Goal: Task Accomplishment & Management: Use online tool/utility

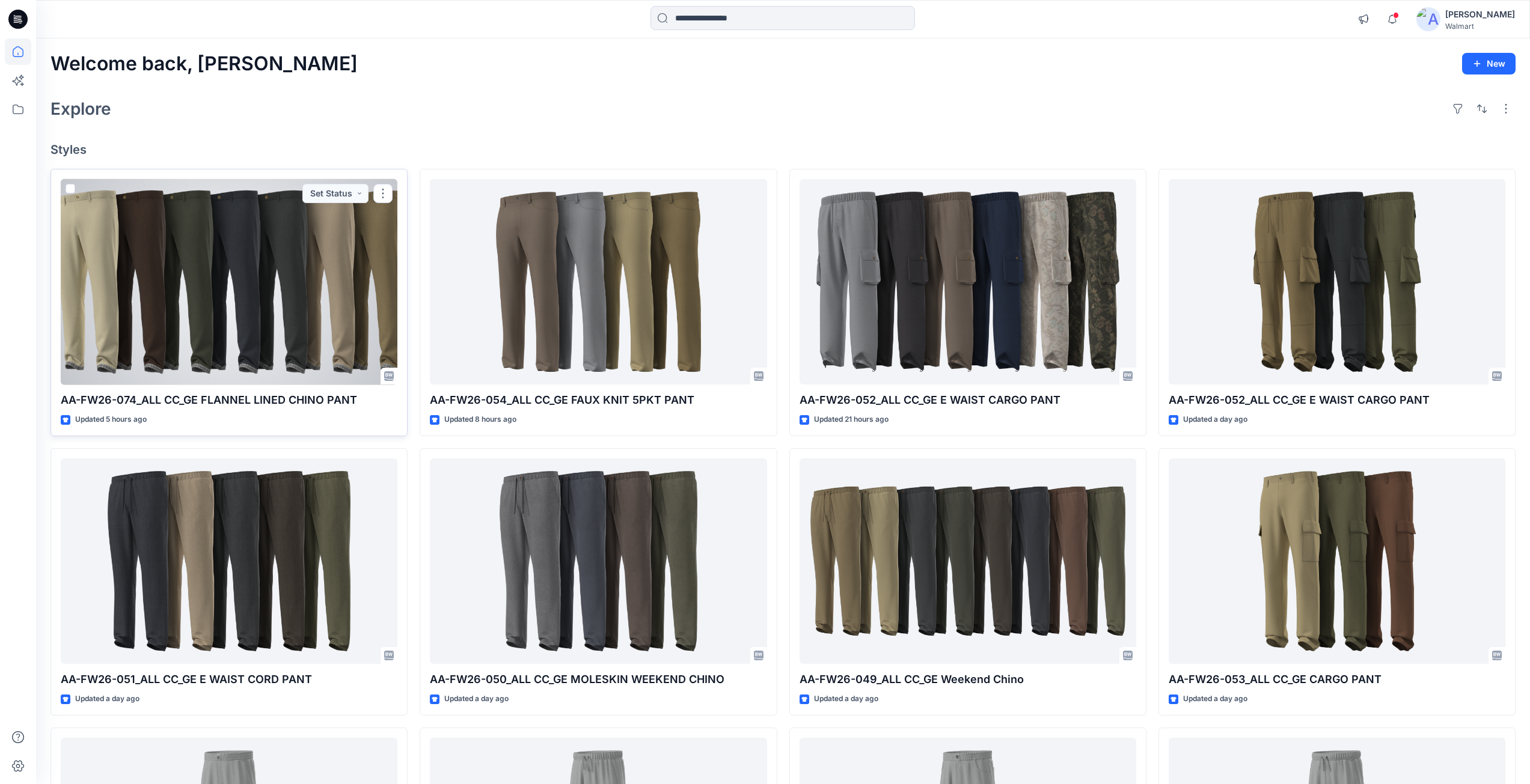
click at [245, 307] on div at bounding box center [229, 282] width 337 height 206
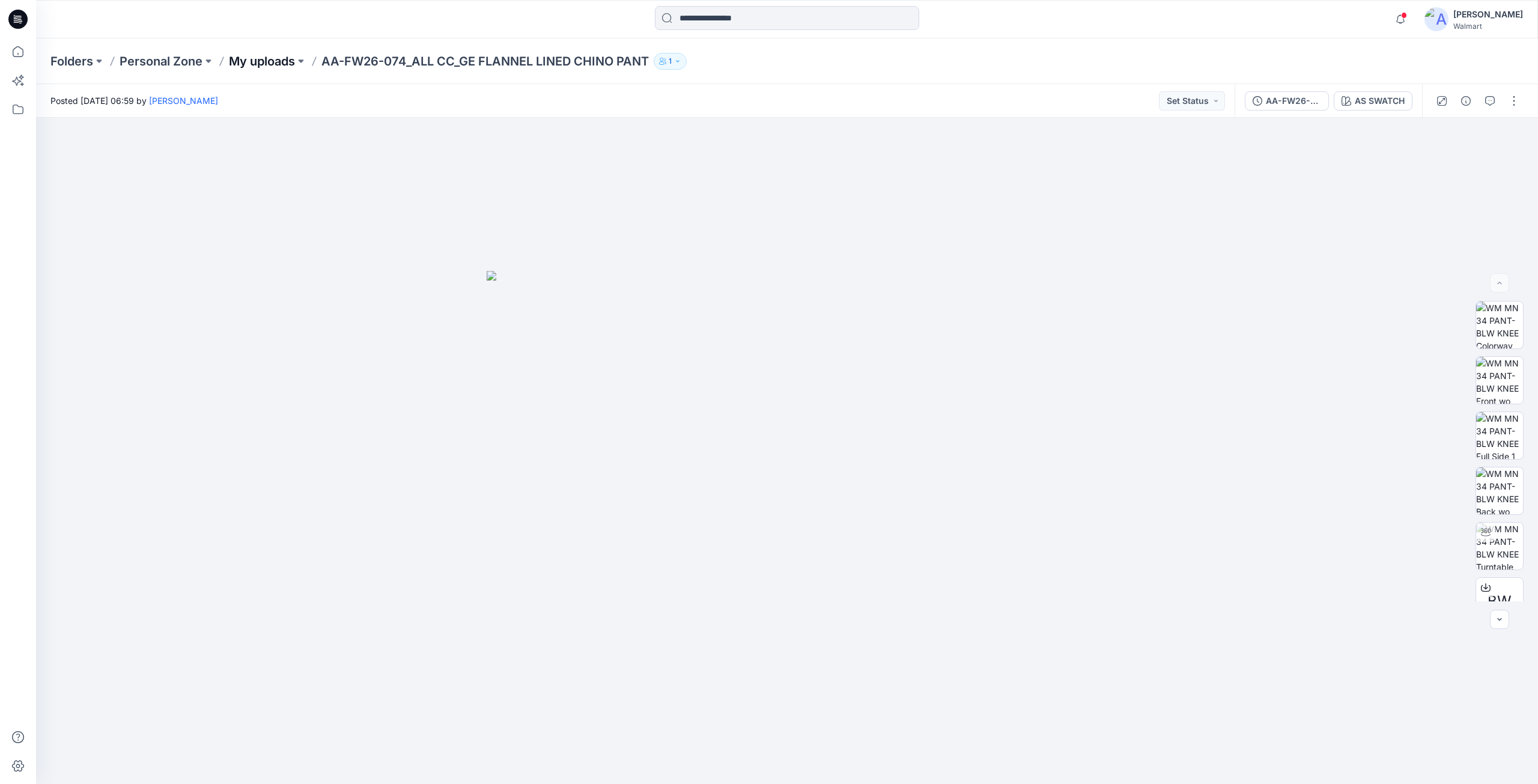
click at [275, 60] on p "My uploads" at bounding box center [262, 61] width 66 height 17
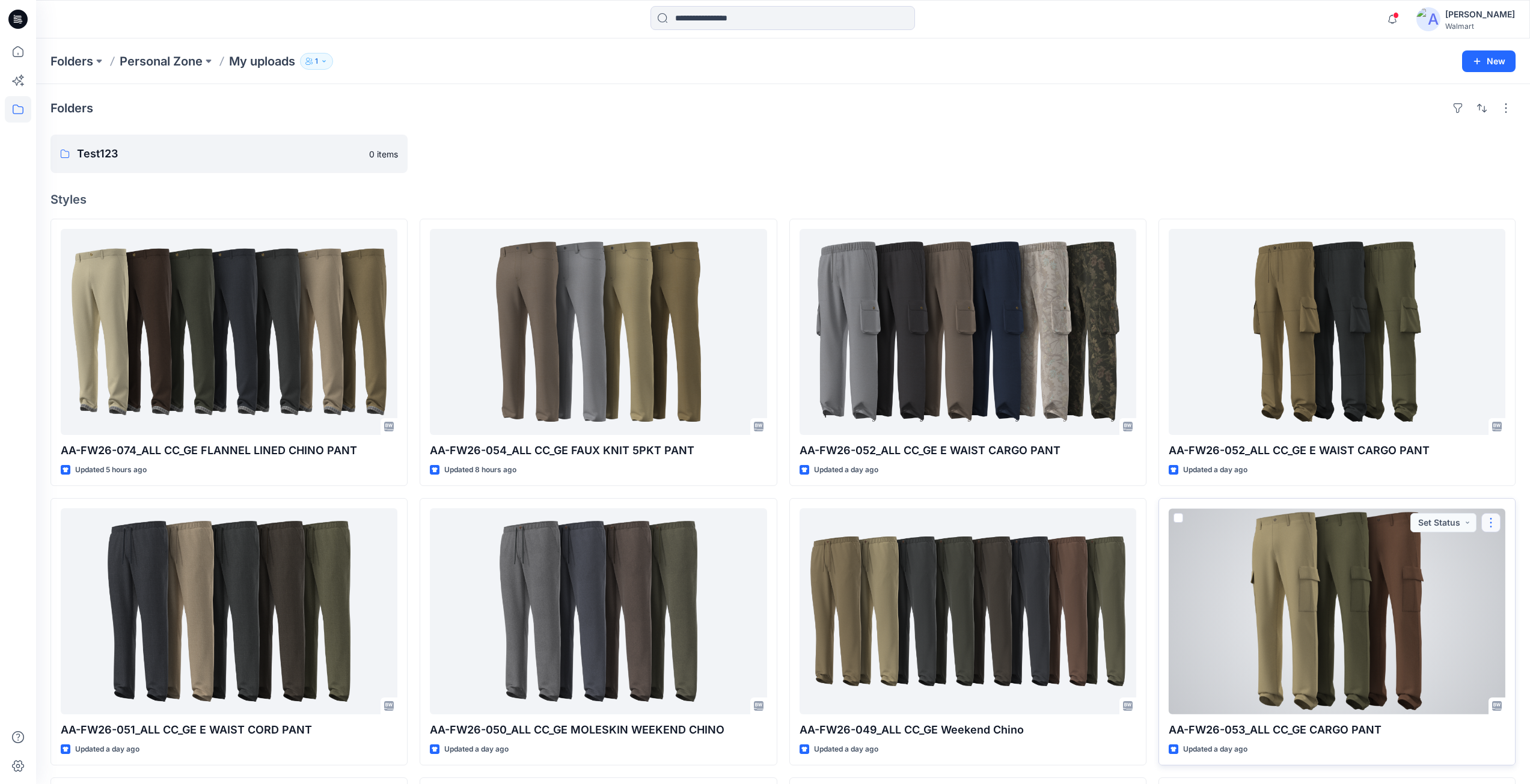
click at [1492, 526] on button "button" at bounding box center [1490, 523] width 19 height 19
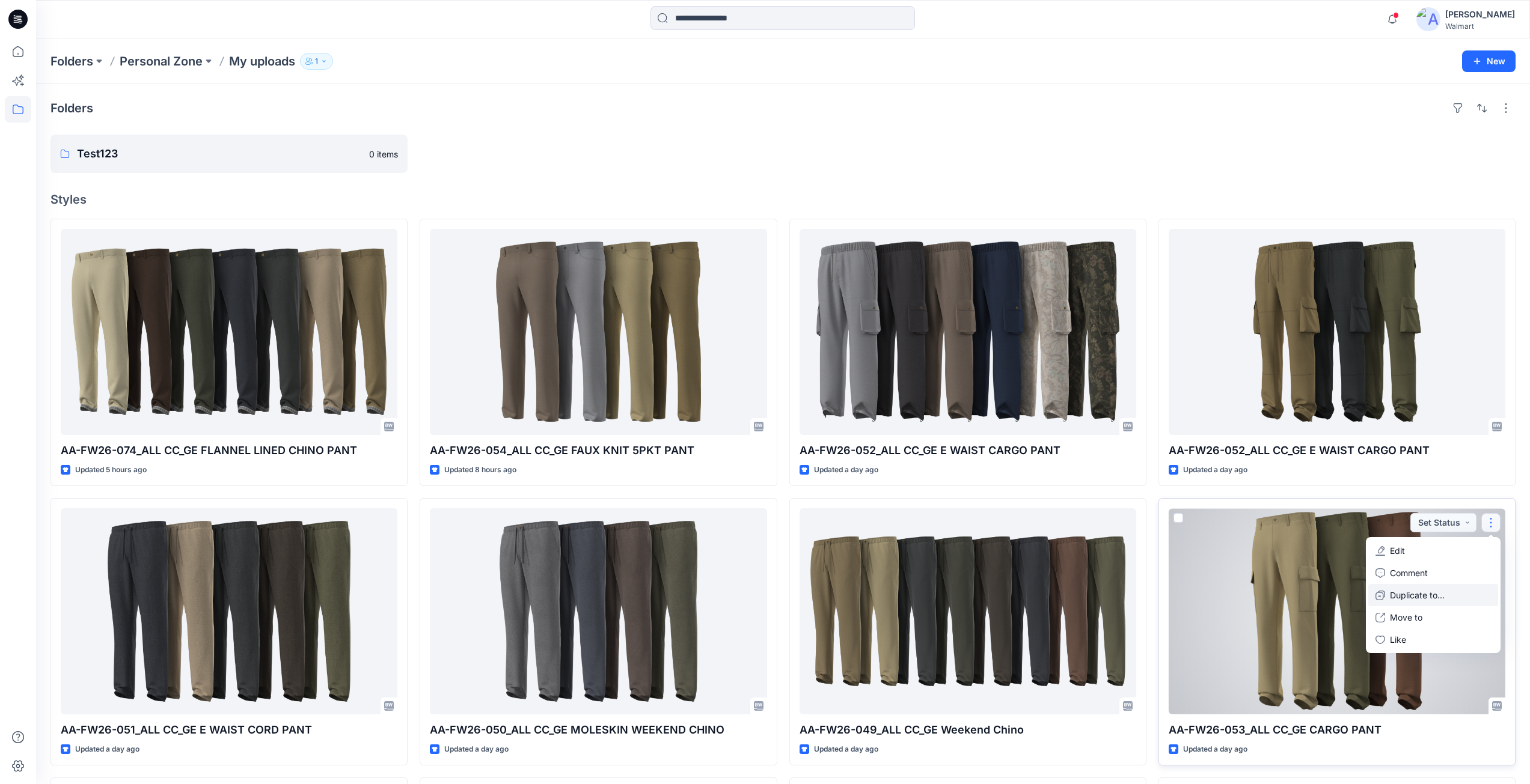
click at [1409, 592] on p "Duplicate to..." at bounding box center [1417, 595] width 55 height 12
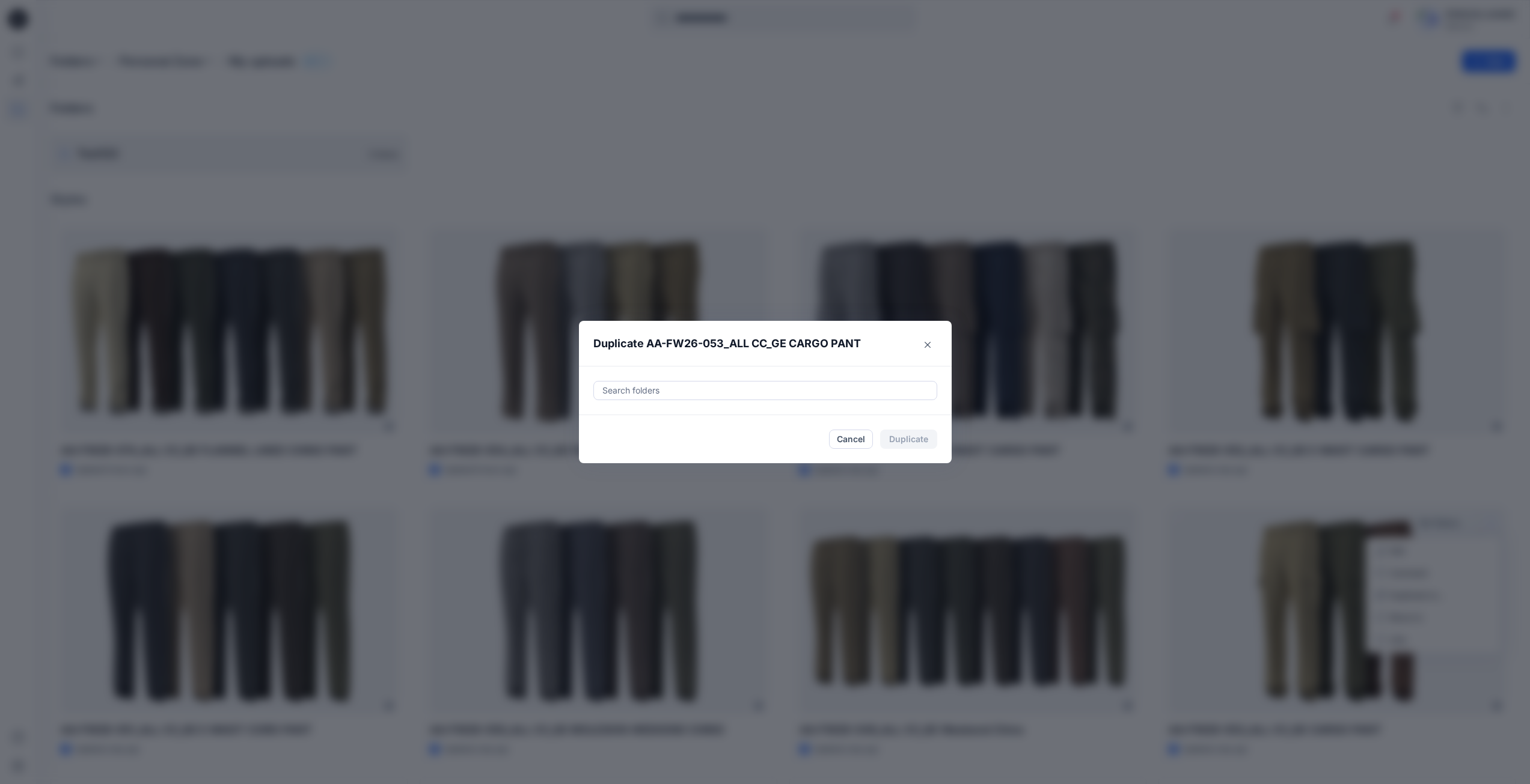
click at [663, 388] on div at bounding box center [765, 390] width 328 height 14
paste input "**********"
type input "**********"
click at [615, 421] on div at bounding box center [611, 421] width 9 height 9
click at [856, 399] on div "UP_FYE 27 S3_D23_MEN’S BOTTOMS CTA/CHITTAGONG" at bounding box center [765, 390] width 343 height 18
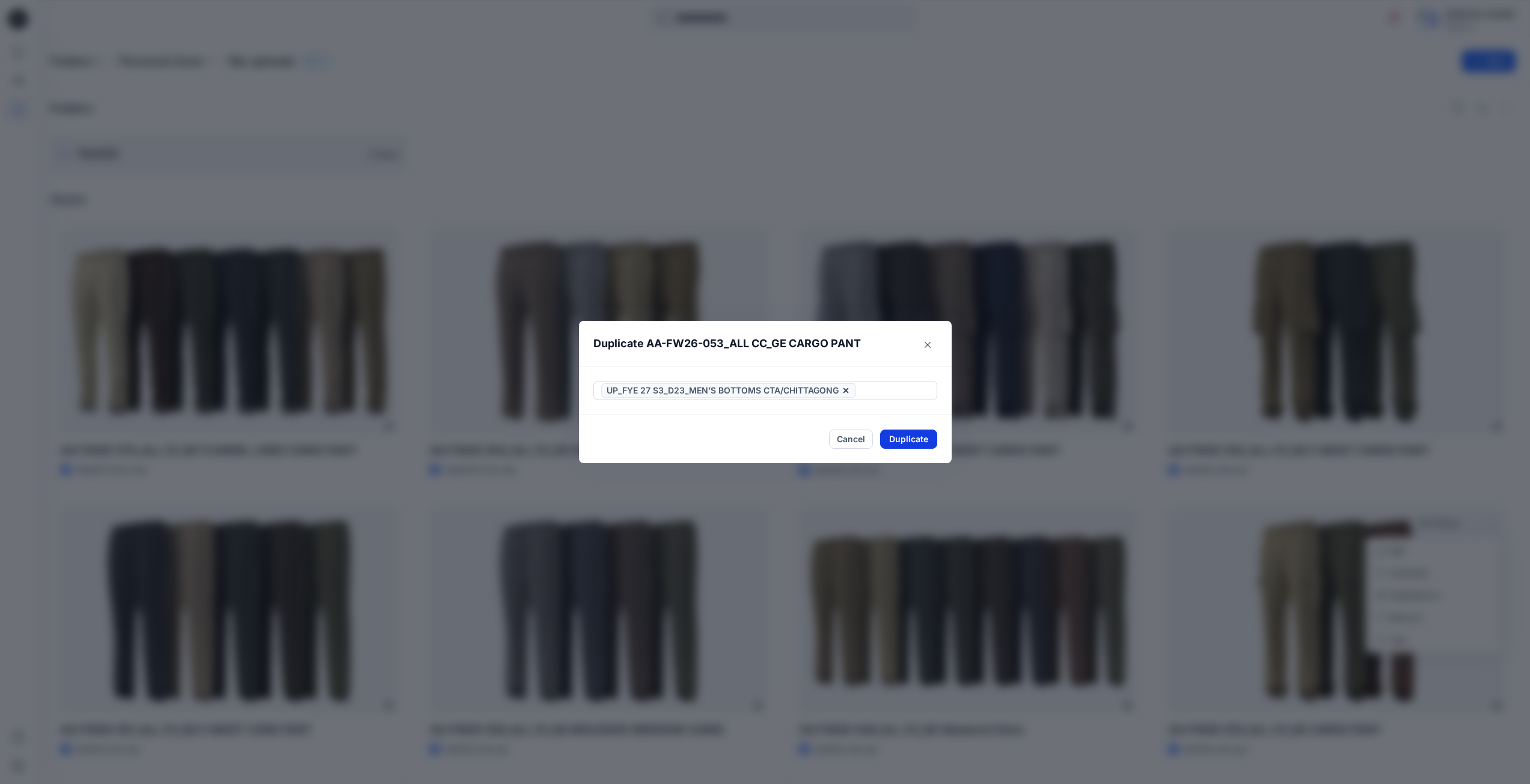
click at [912, 441] on button "Duplicate" at bounding box center [908, 439] width 57 height 19
click at [920, 440] on button "Close" at bounding box center [917, 440] width 39 height 19
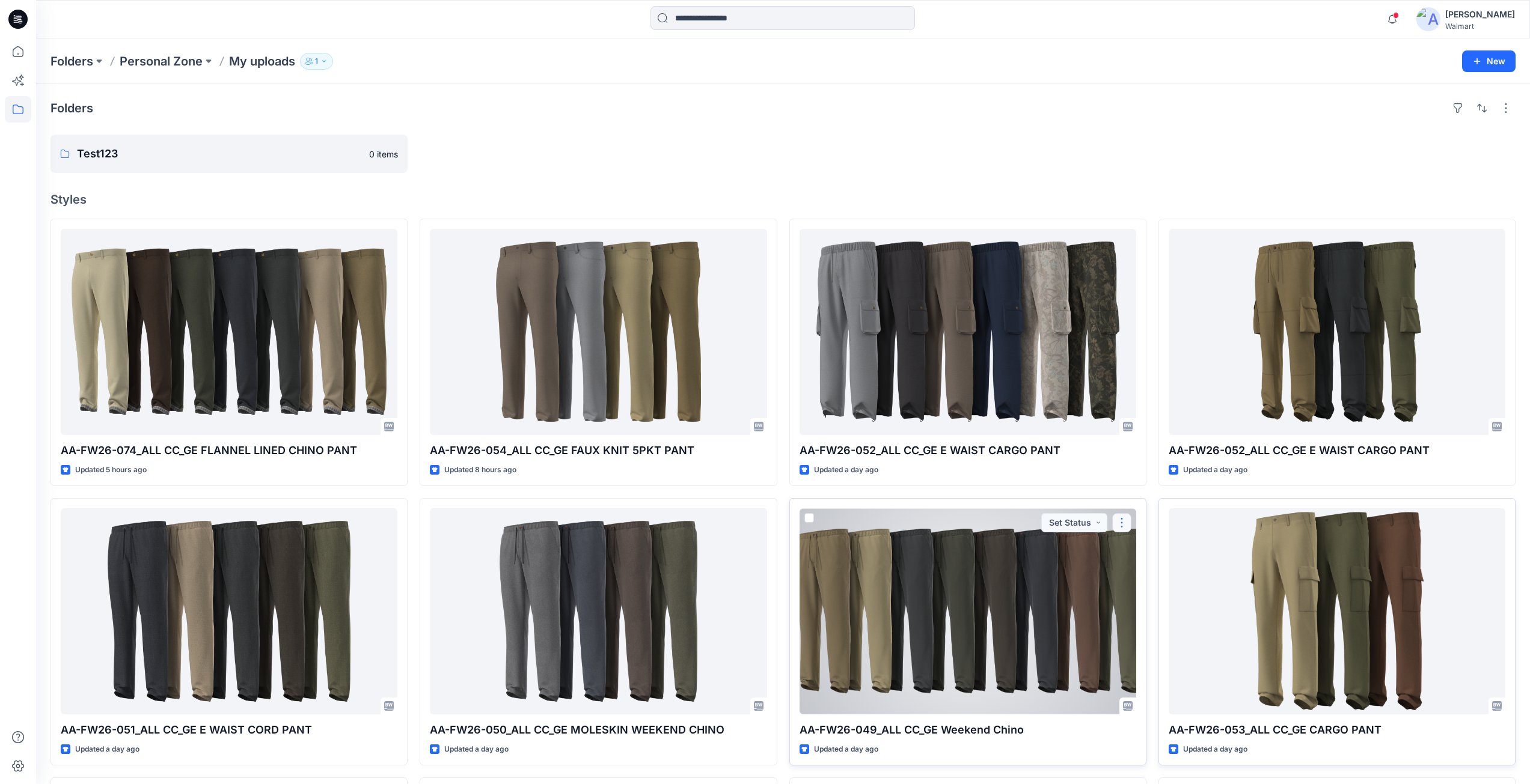
click at [1120, 525] on button "button" at bounding box center [1121, 523] width 19 height 19
click at [1149, 596] on p "Duplicate to..." at bounding box center [1164, 595] width 55 height 12
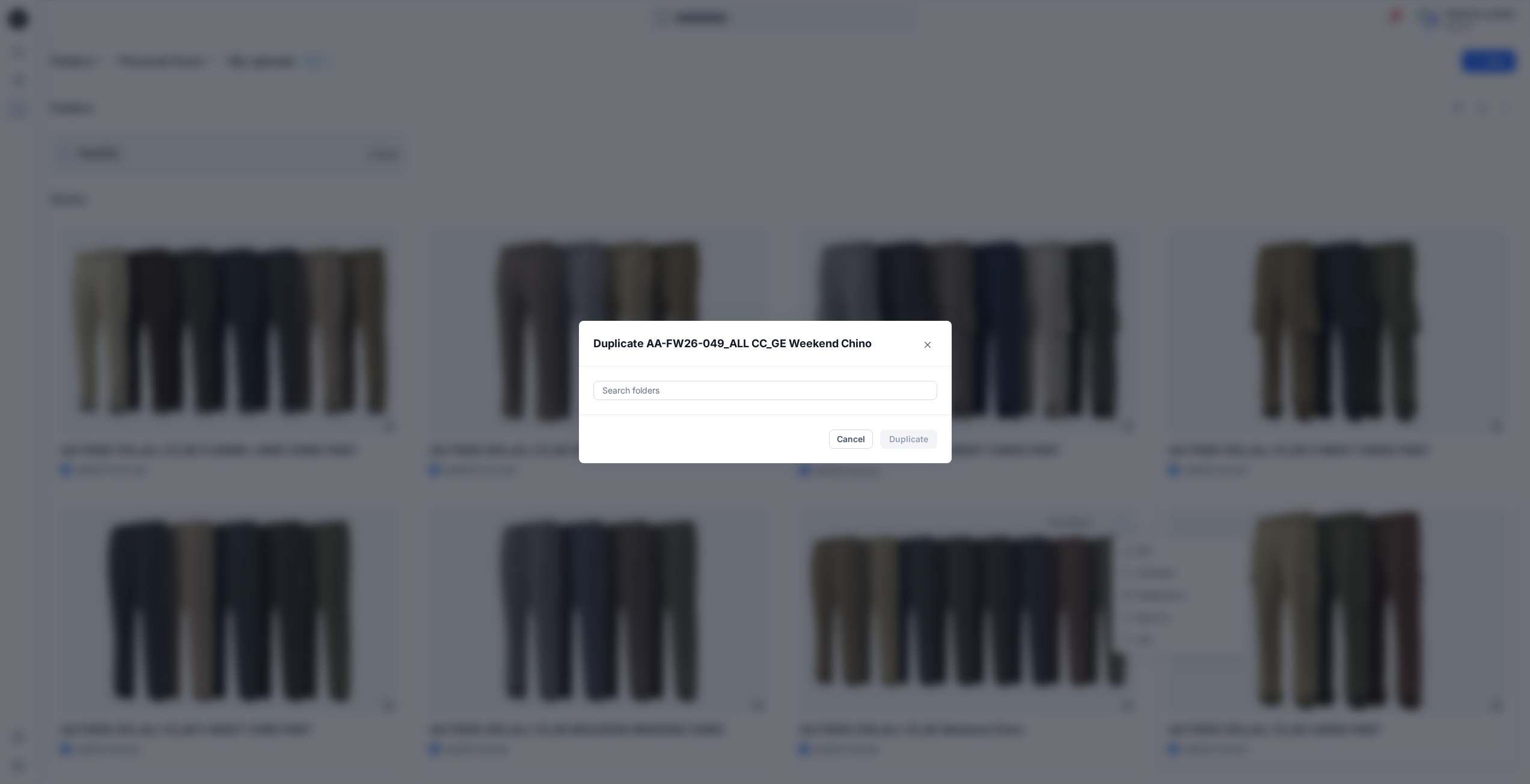
click at [647, 394] on div at bounding box center [765, 390] width 328 height 14
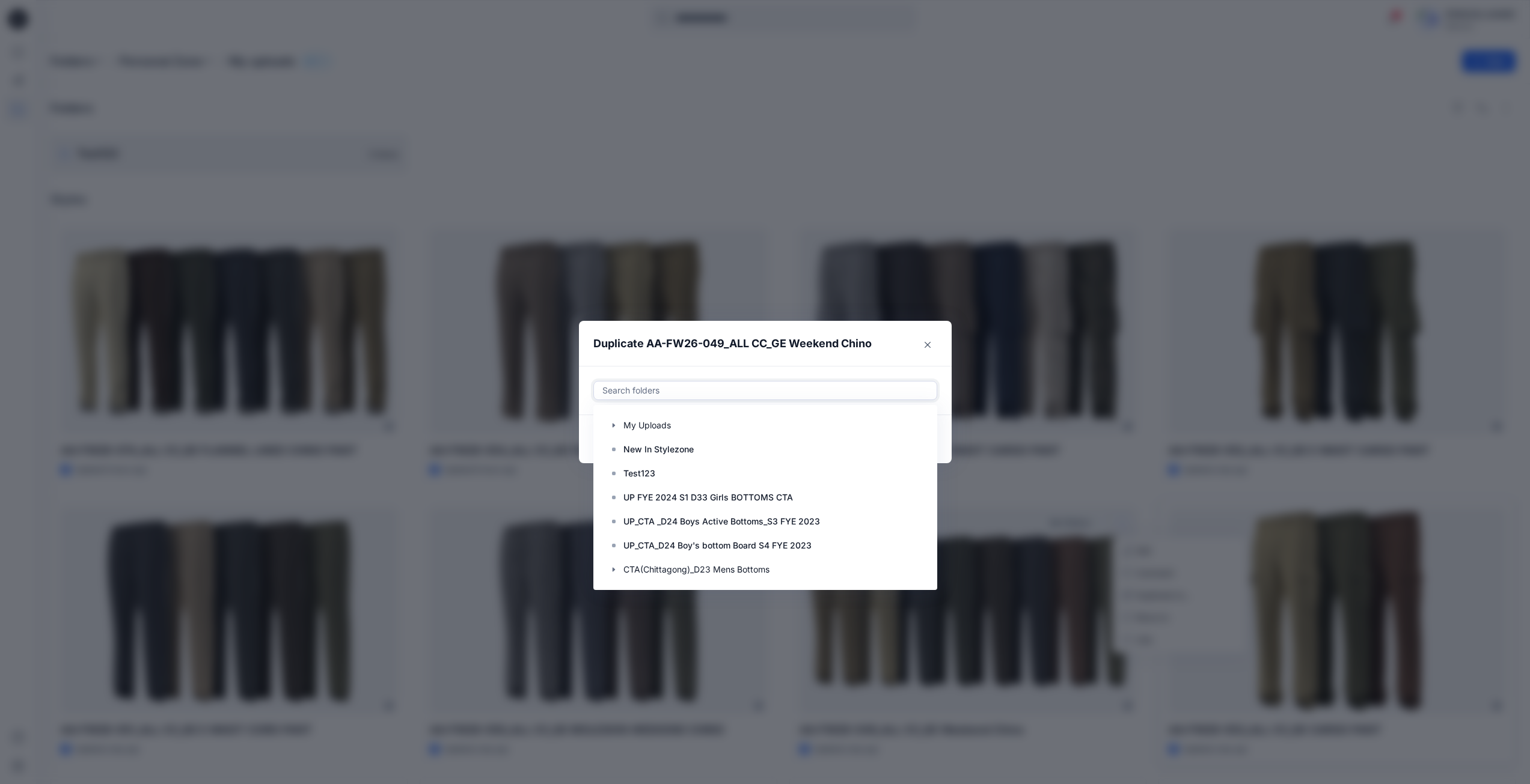
paste input "**********"
type input "**********"
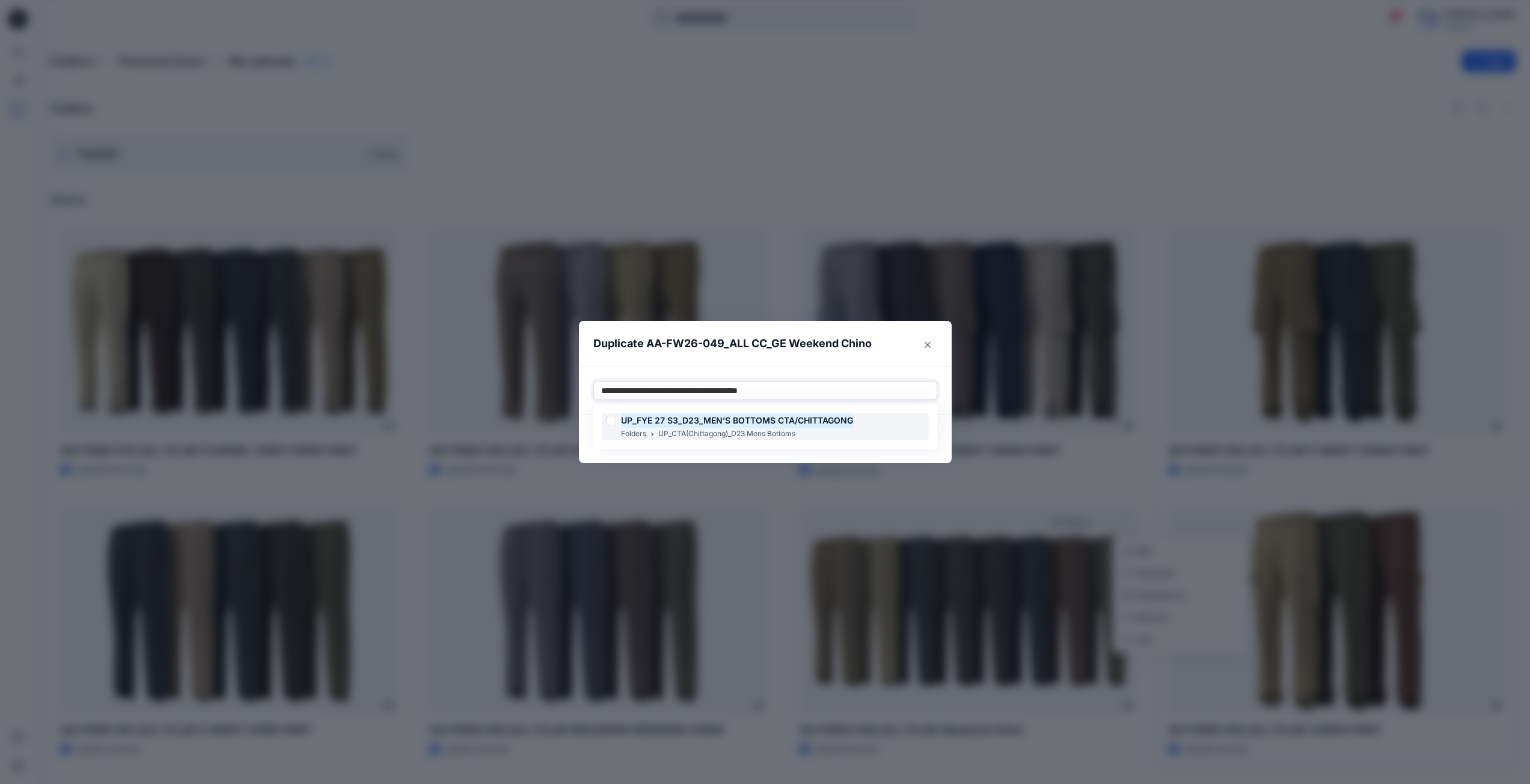
click at [613, 419] on div at bounding box center [611, 421] width 9 height 9
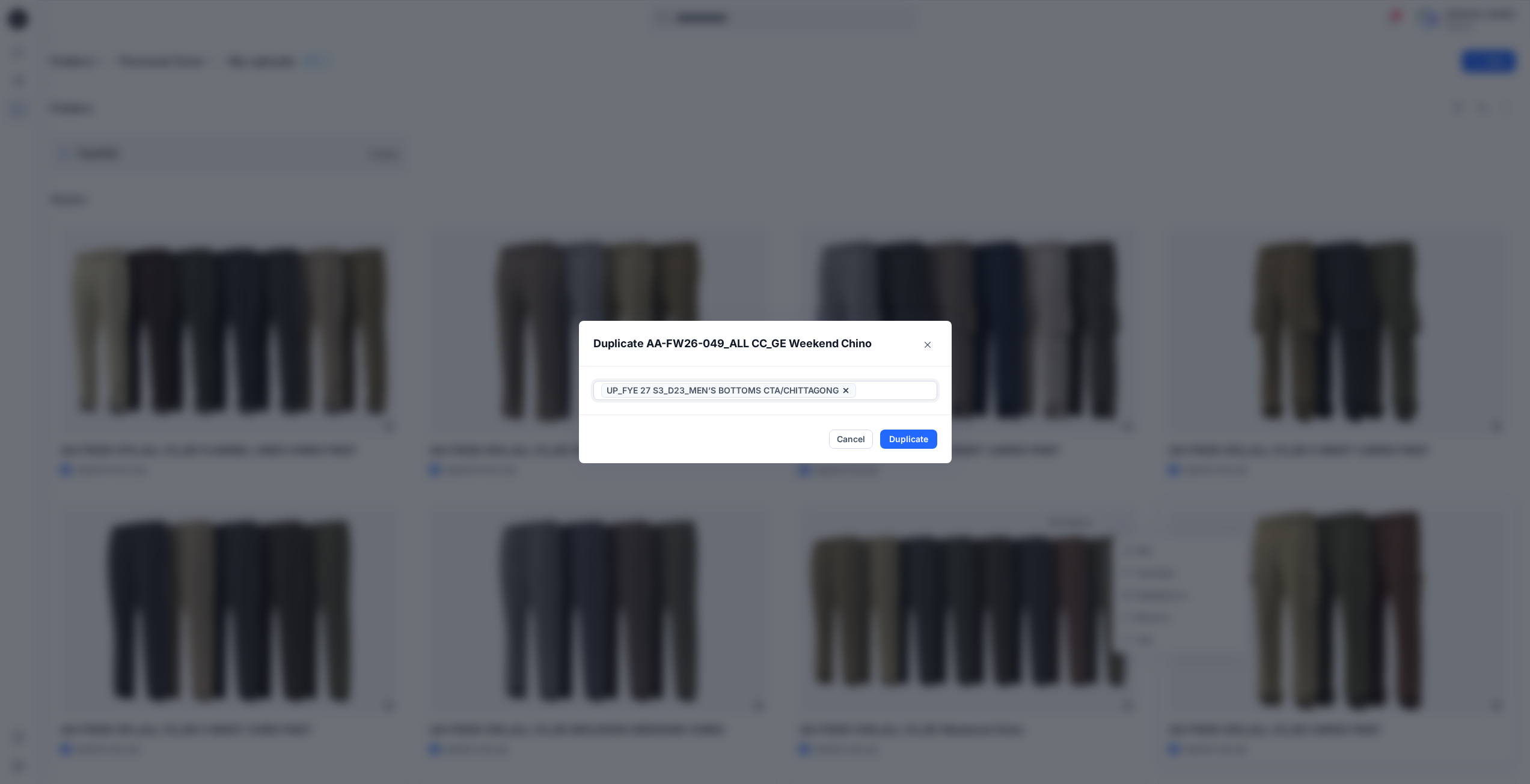
click at [865, 396] on div at bounding box center [893, 390] width 71 height 14
click at [907, 441] on button "Duplicate" at bounding box center [908, 439] width 57 height 19
click at [927, 439] on button "Close" at bounding box center [917, 440] width 39 height 19
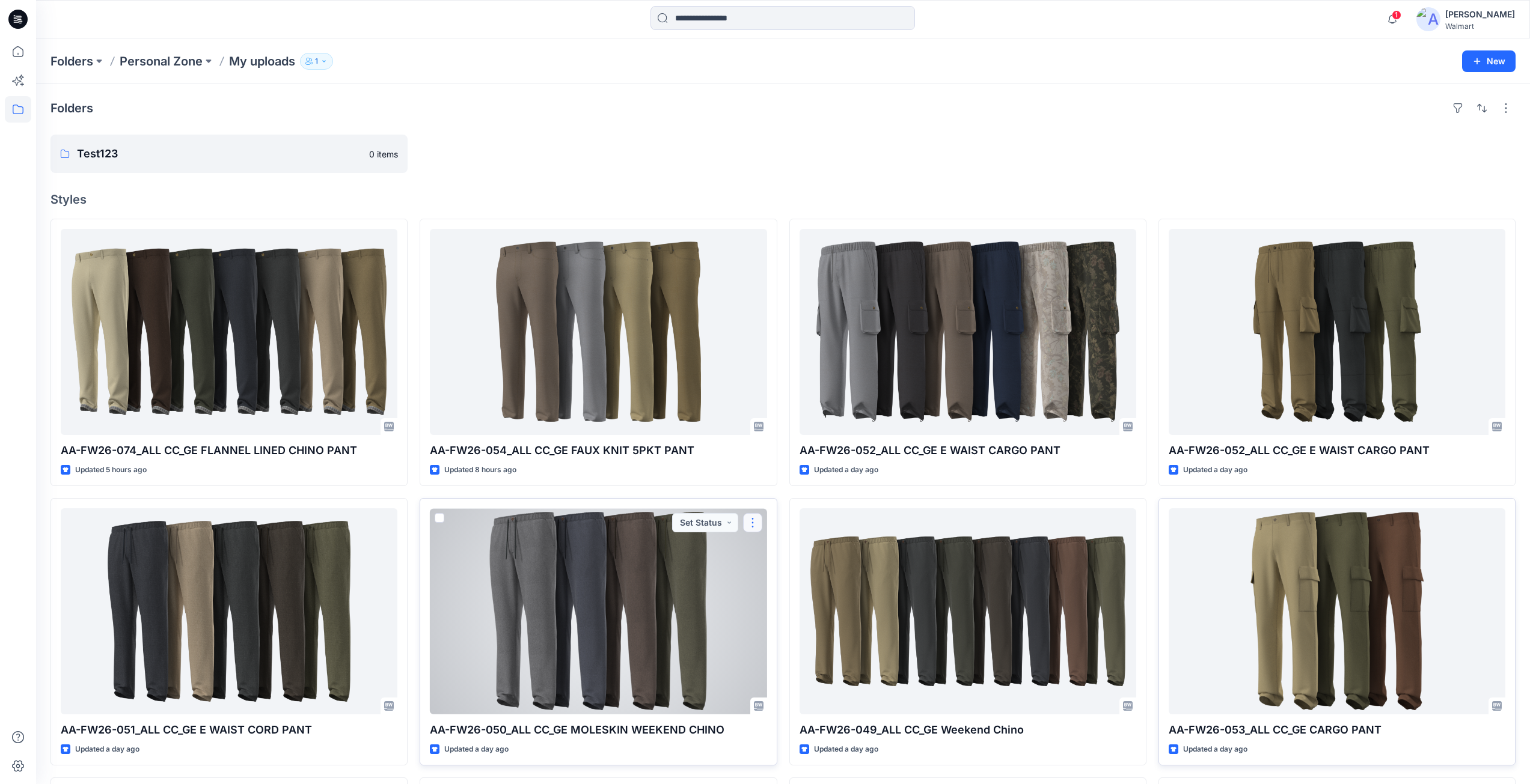
click at [754, 526] on button "button" at bounding box center [752, 523] width 19 height 19
click at [788, 598] on p "Duplicate to..." at bounding box center [795, 595] width 55 height 12
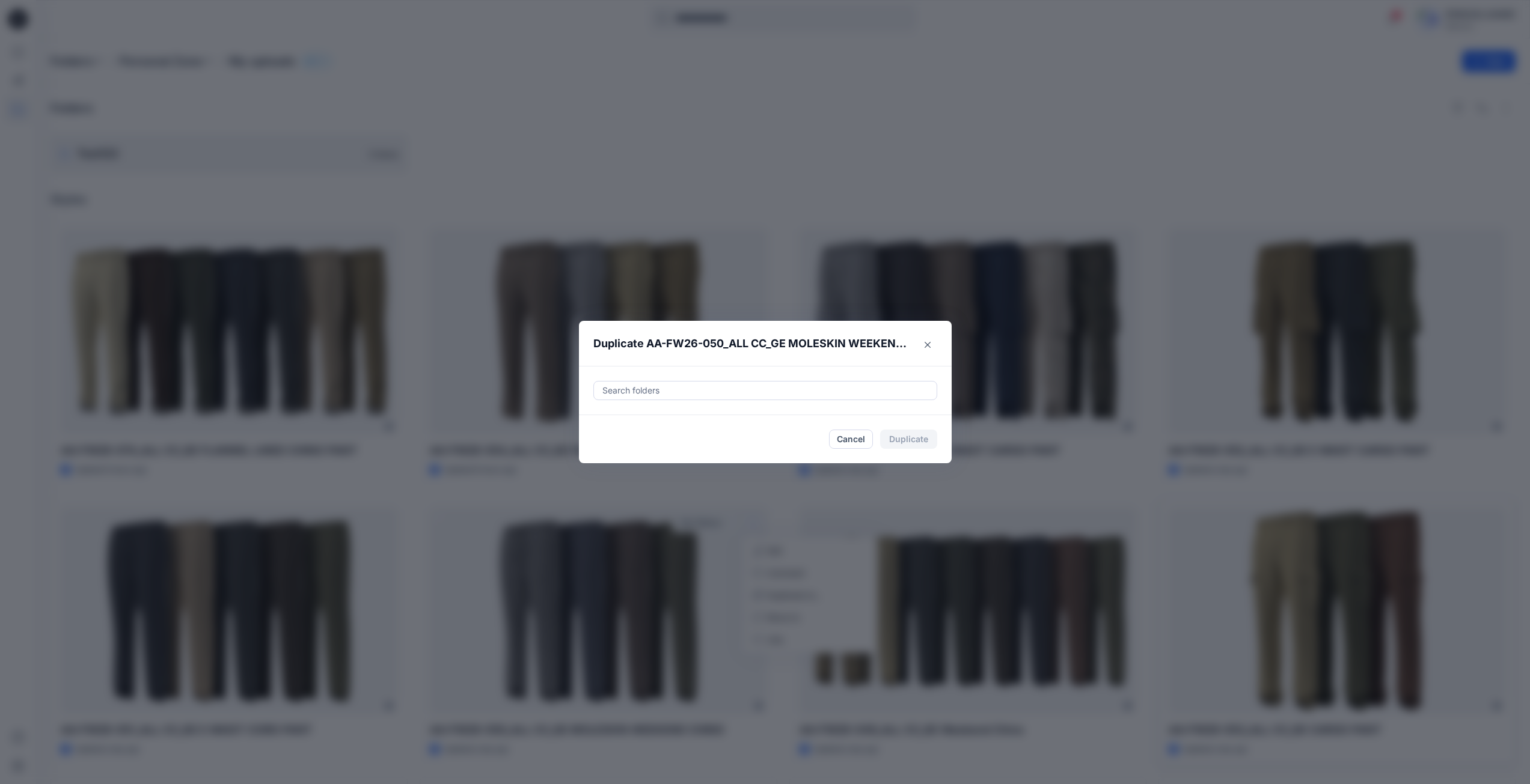
click at [650, 392] on div at bounding box center [765, 390] width 328 height 14
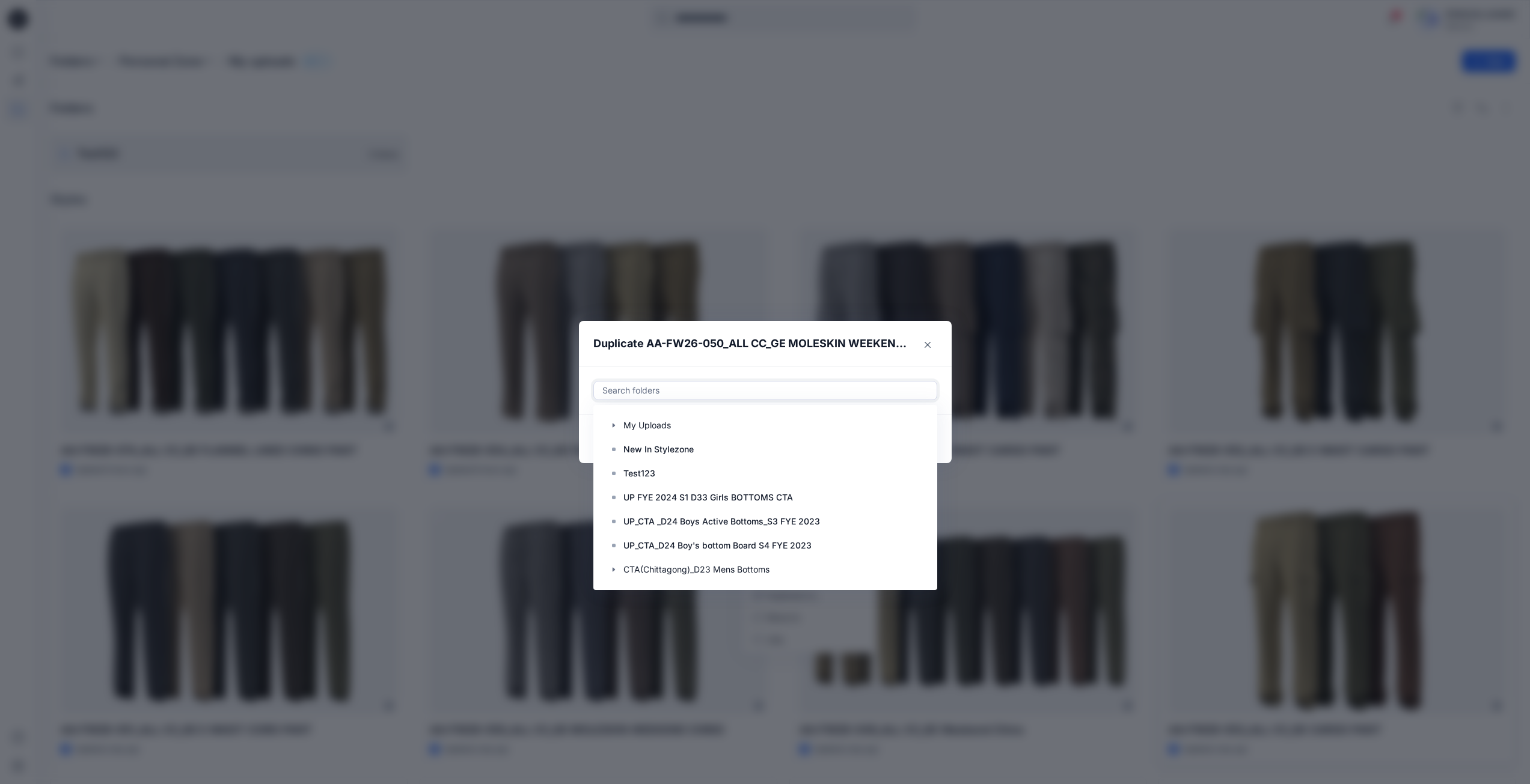
paste input "**********"
type input "**********"
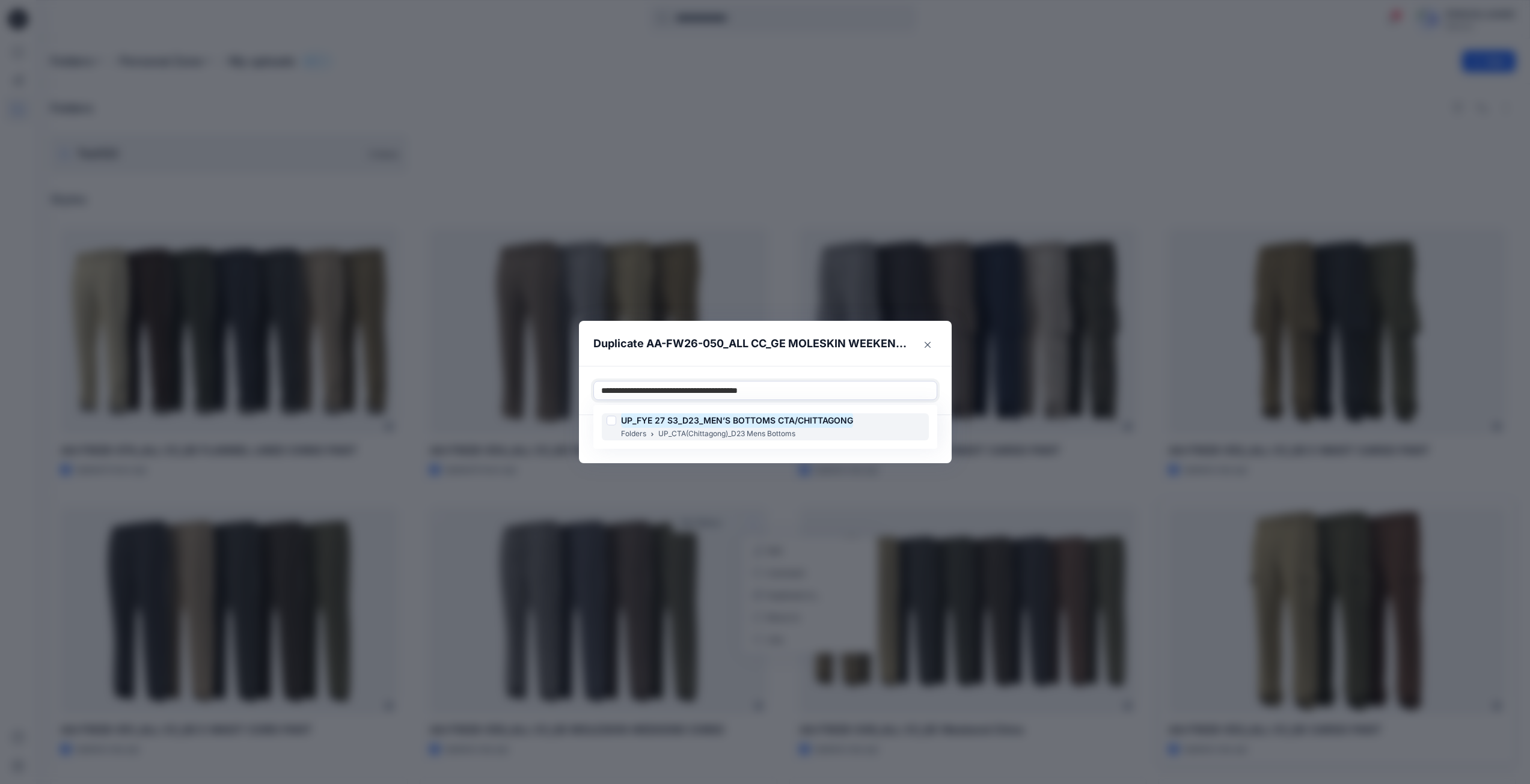
click at [612, 423] on div at bounding box center [611, 421] width 9 height 9
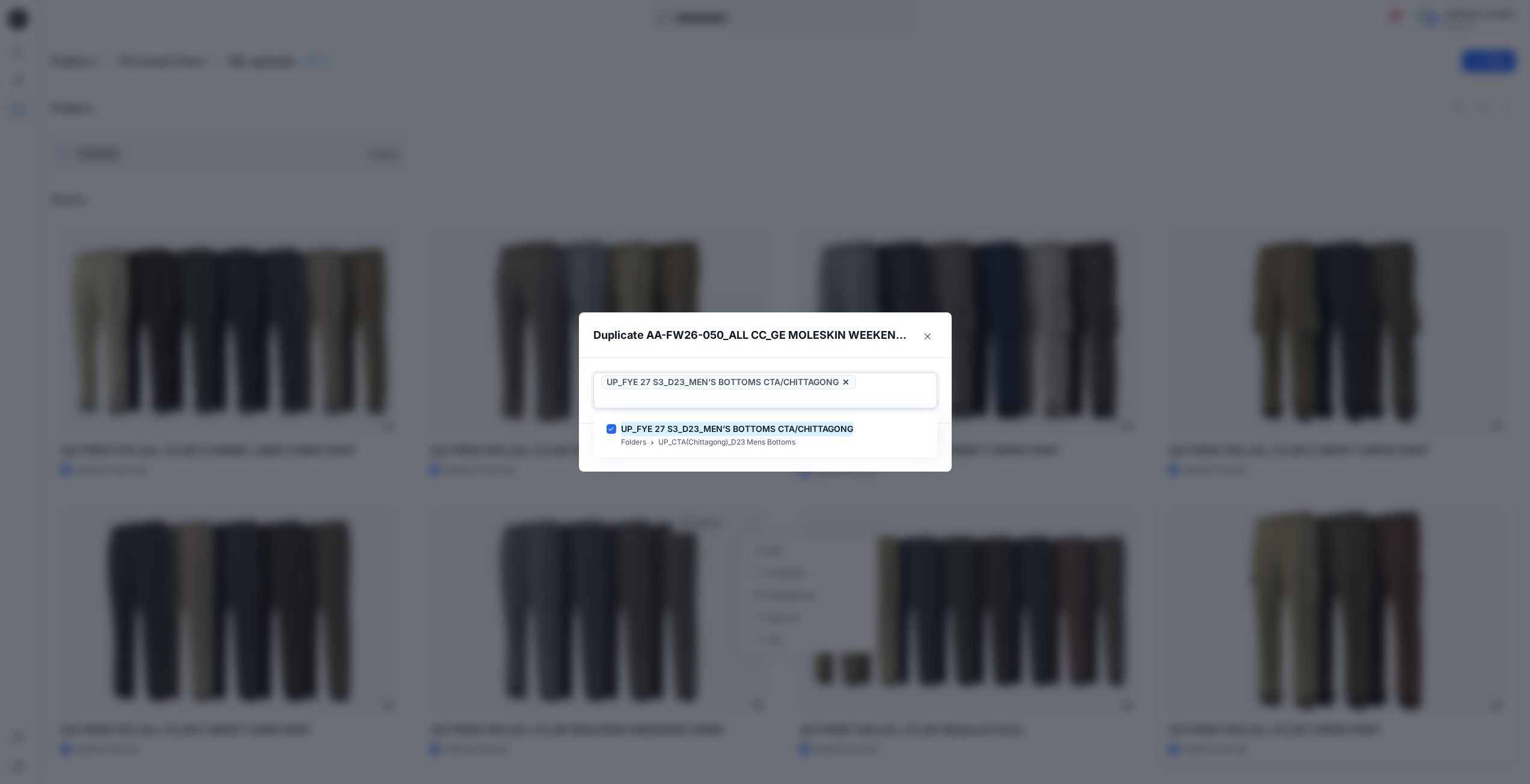
click at [871, 395] on div at bounding box center [765, 398] width 328 height 14
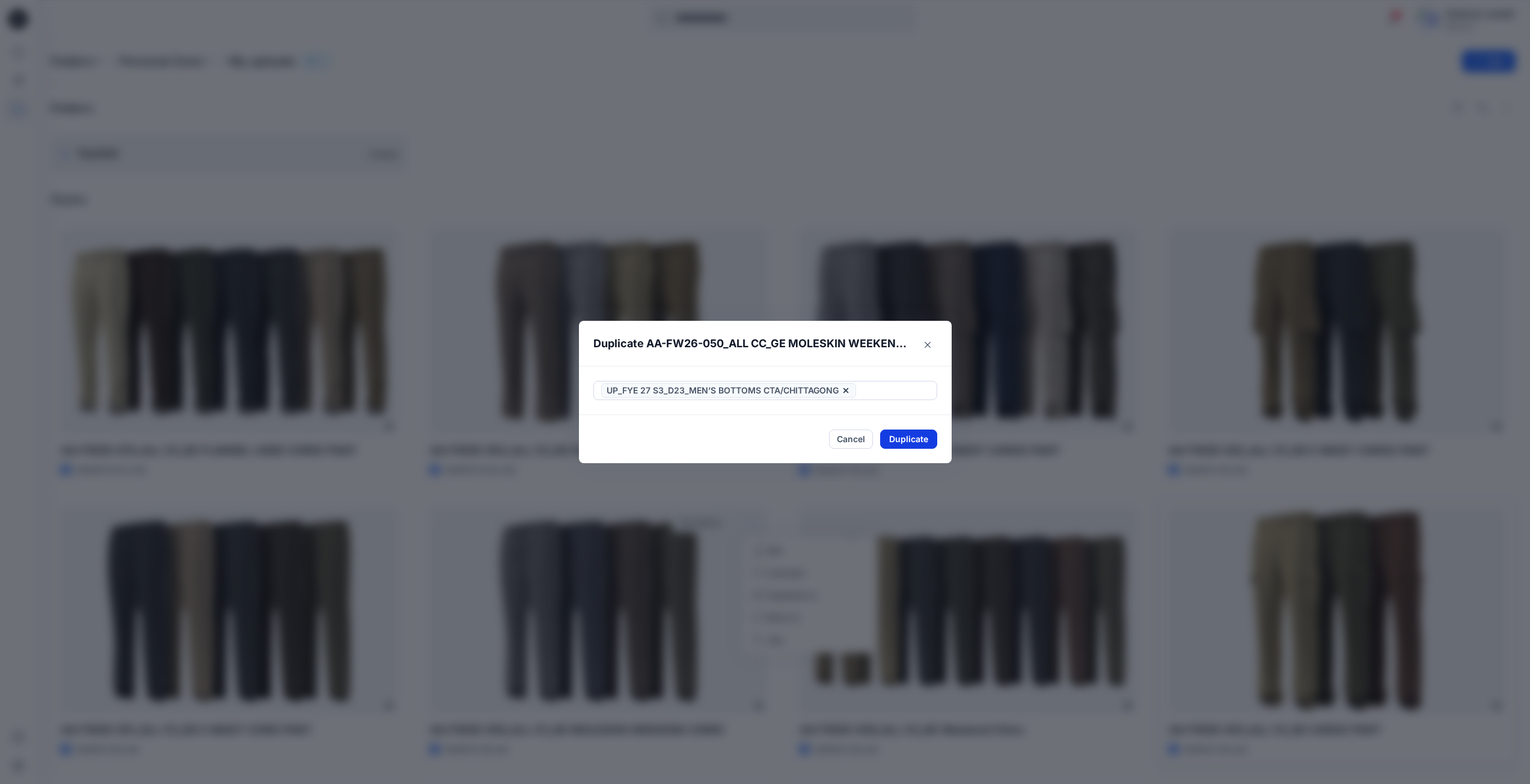
click at [901, 444] on button "Duplicate" at bounding box center [908, 439] width 57 height 19
click at [923, 441] on button "Close" at bounding box center [917, 440] width 39 height 19
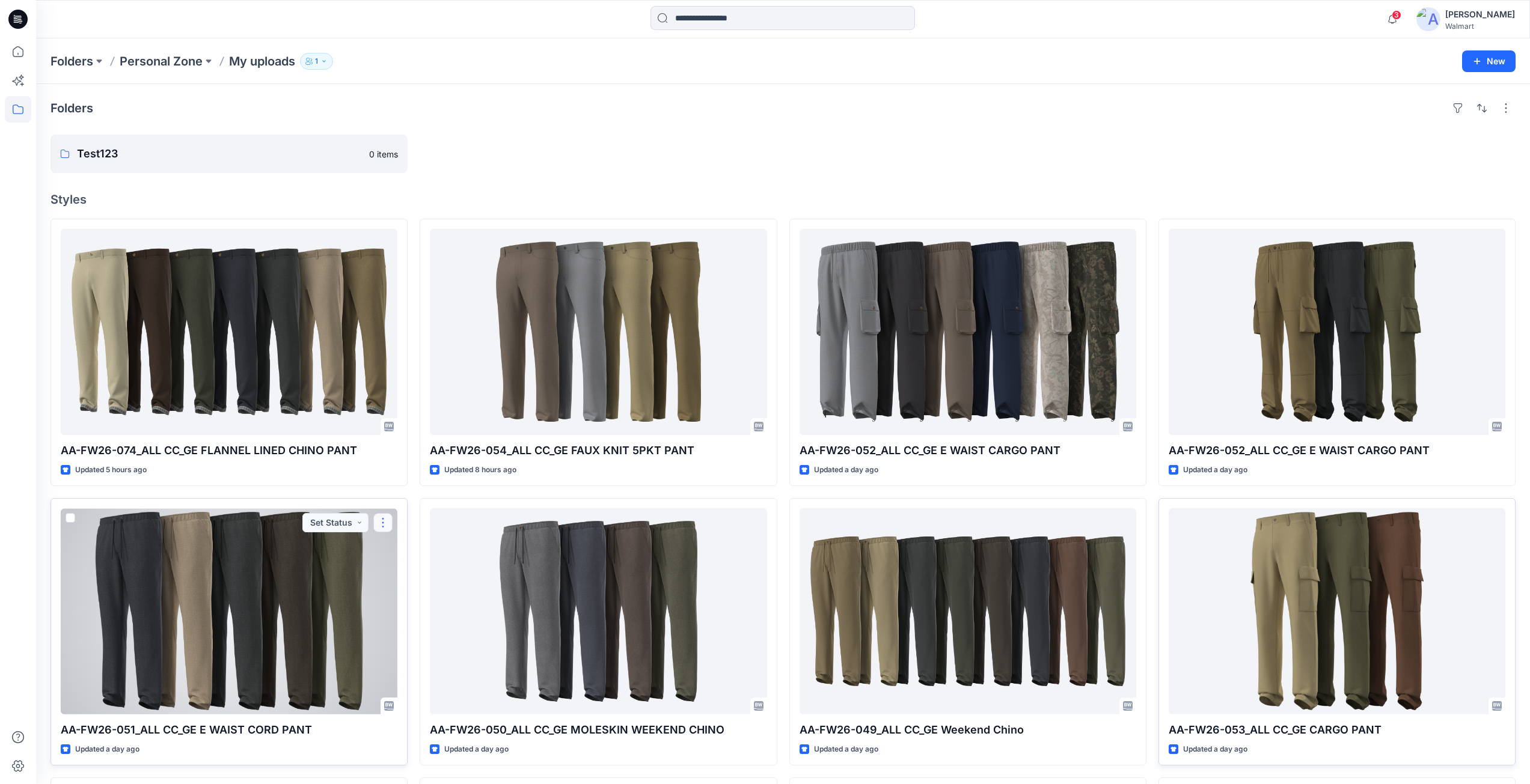
click at [380, 523] on button "button" at bounding box center [383, 523] width 19 height 19
click at [428, 597] on p "Duplicate to..." at bounding box center [425, 595] width 55 height 12
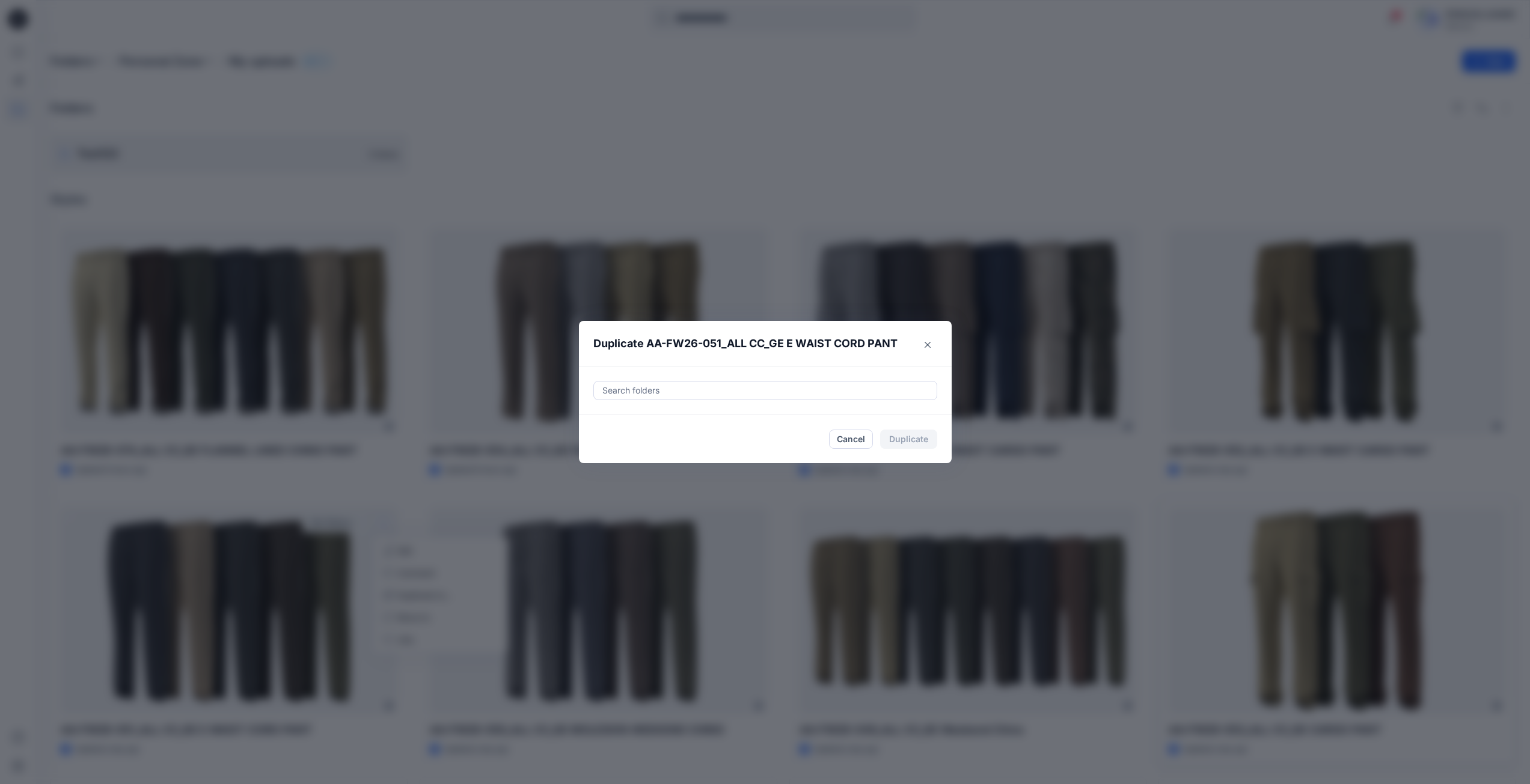
click at [660, 392] on div at bounding box center [765, 390] width 328 height 14
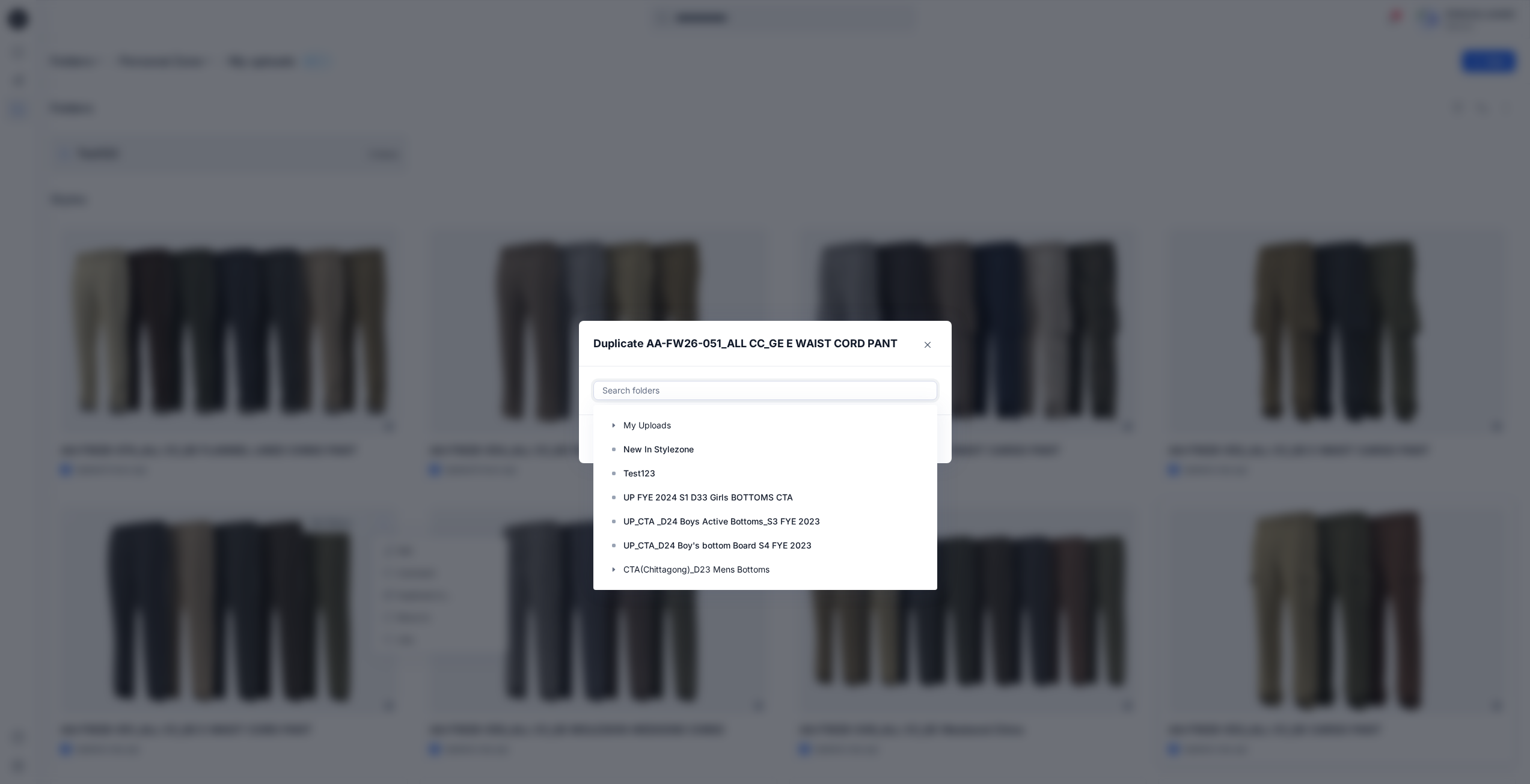
paste input "**********"
type input "**********"
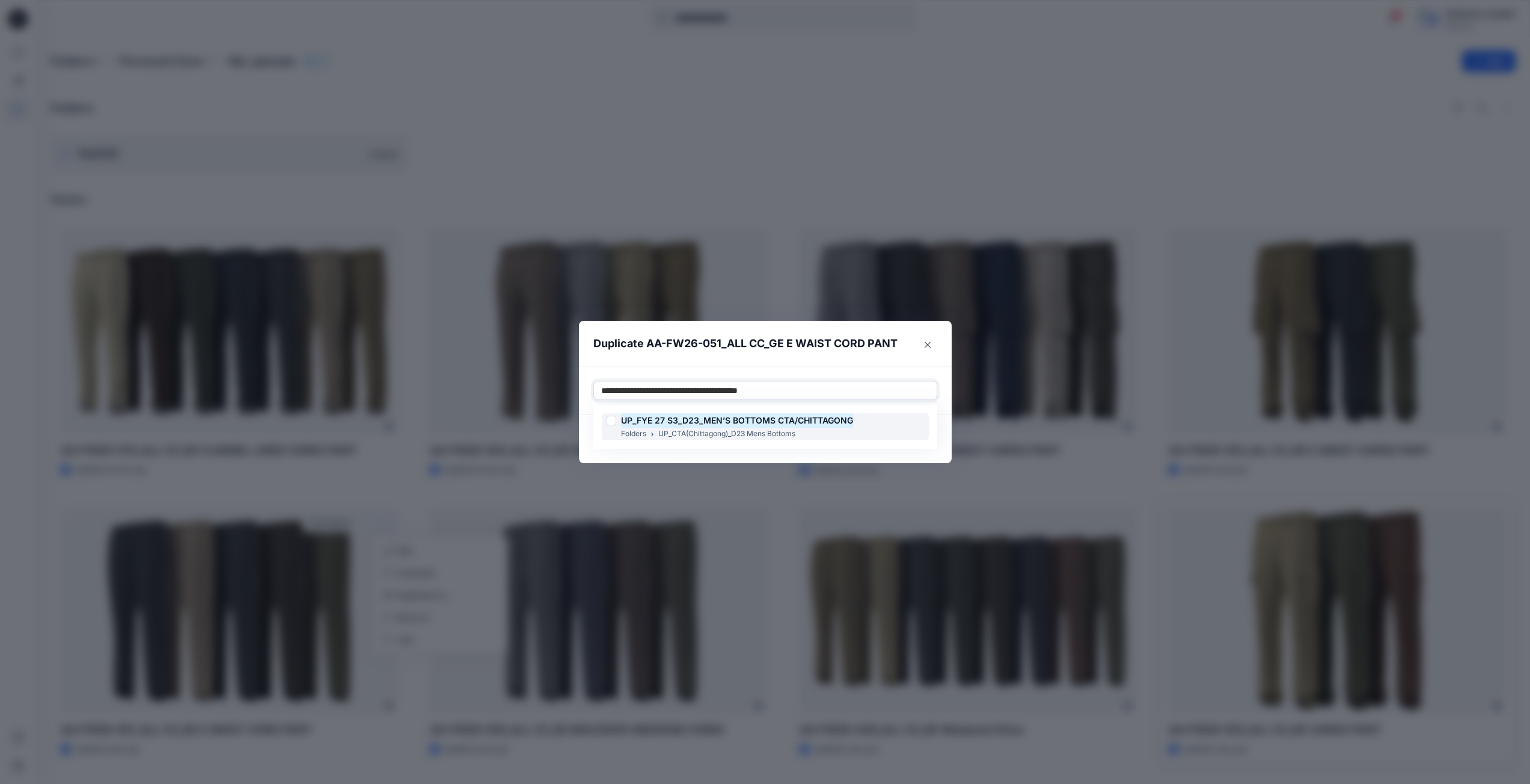
click at [614, 422] on div at bounding box center [611, 421] width 9 height 9
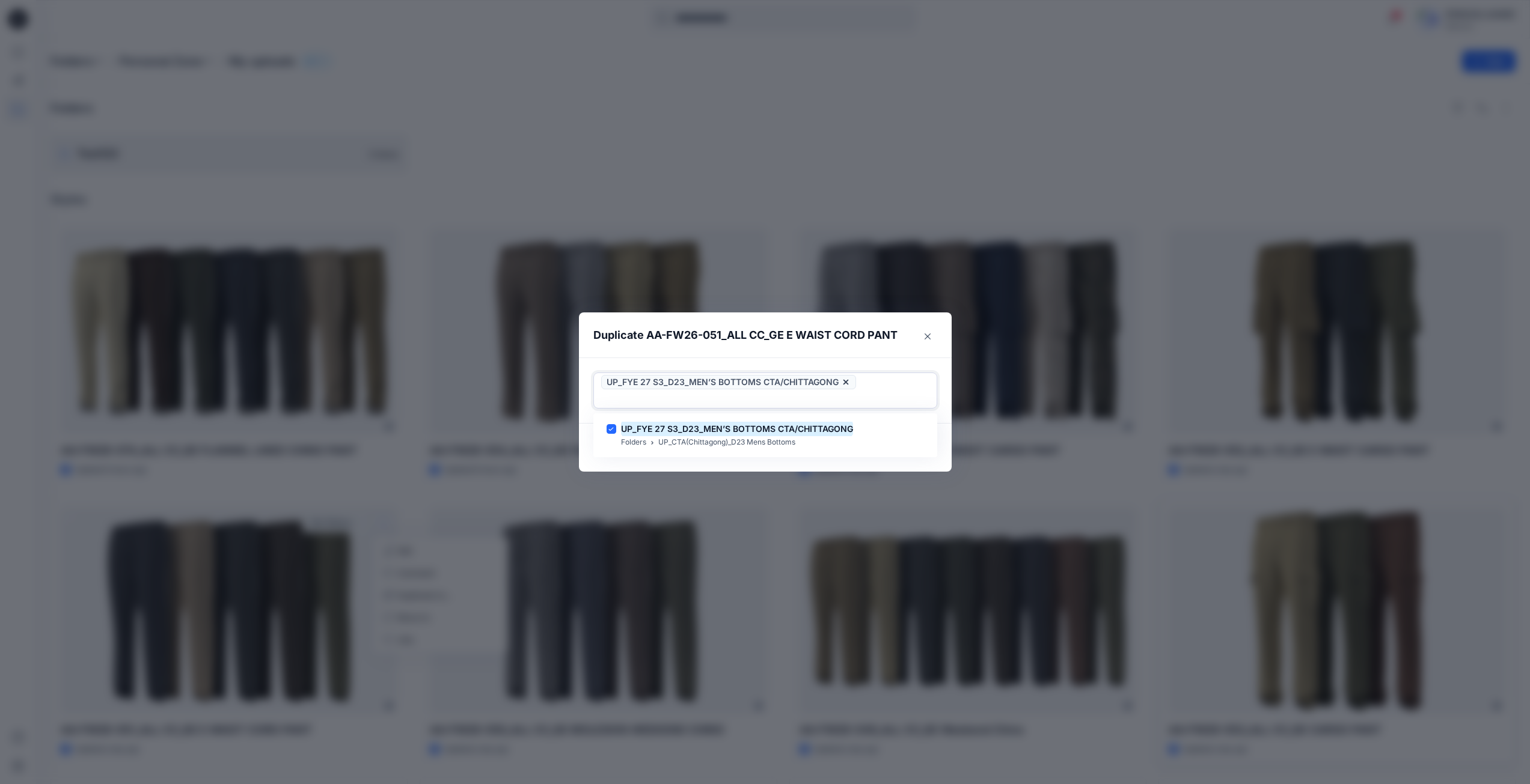
click at [853, 400] on div "UP_FYE 27 S3_D23_MEN’S BOTTOMS CTA/CHITTAGONG" at bounding box center [765, 391] width 343 height 36
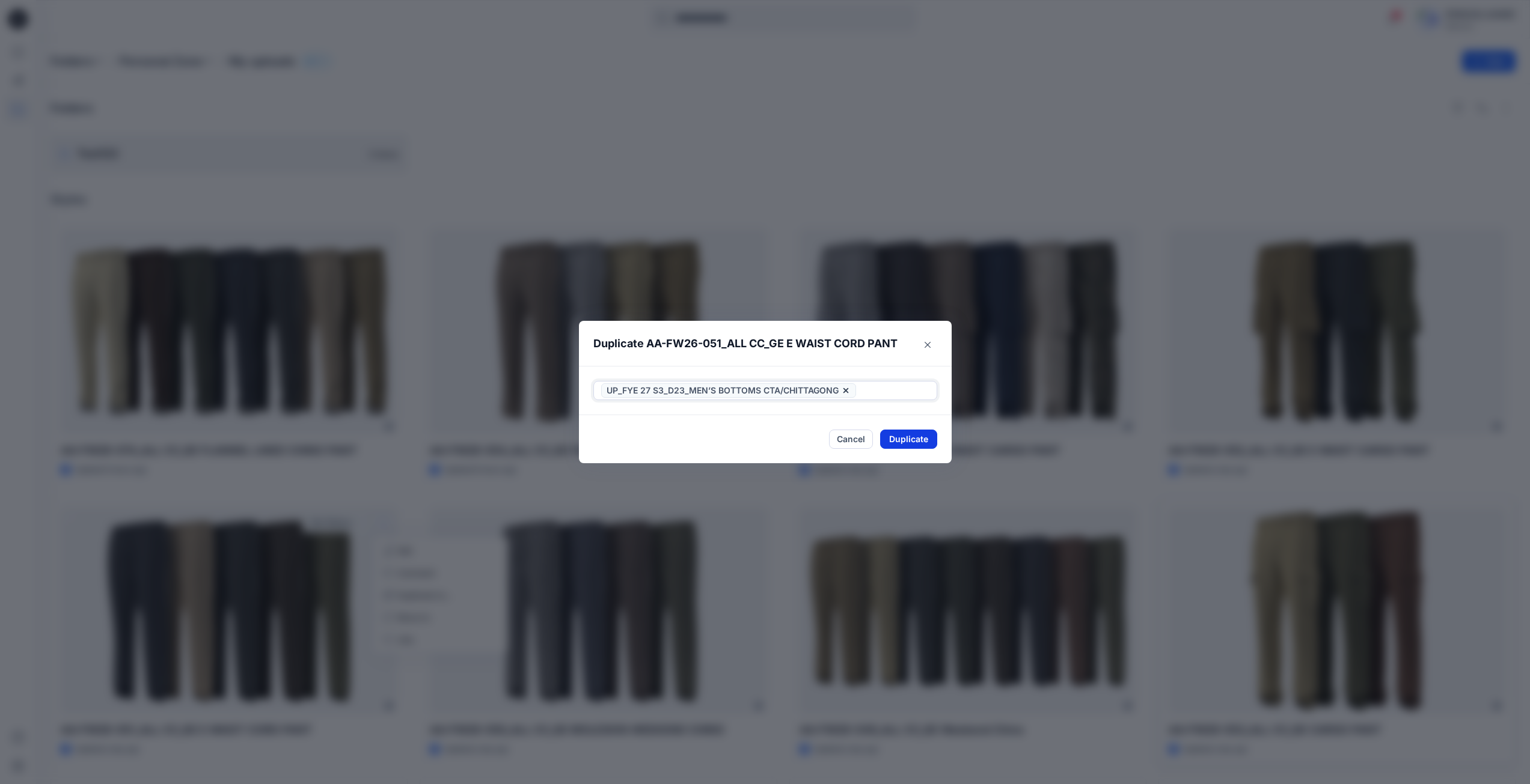
click at [906, 443] on button "Duplicate" at bounding box center [908, 439] width 57 height 19
click at [927, 439] on button "Close" at bounding box center [917, 440] width 39 height 19
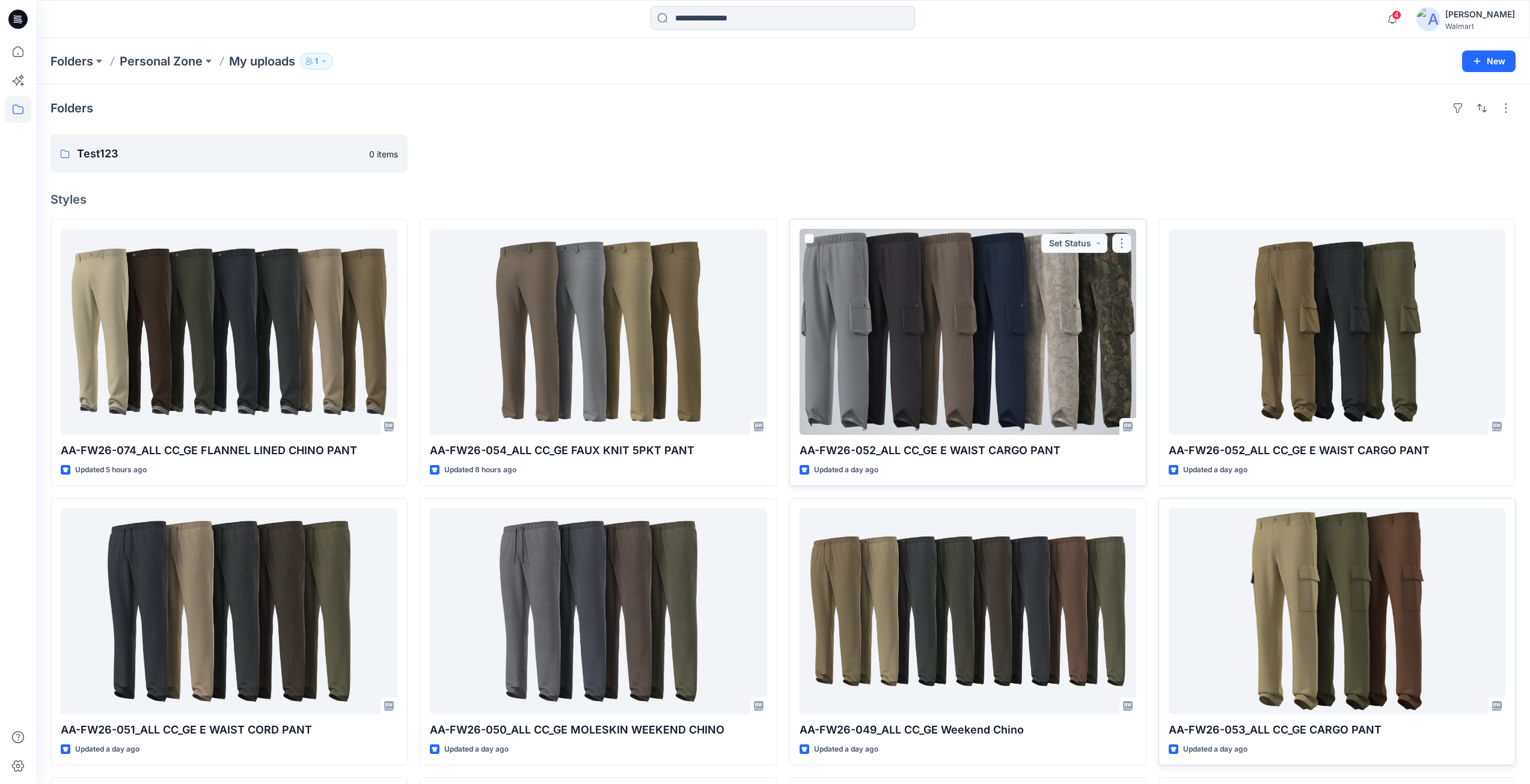
click at [1120, 246] on button "button" at bounding box center [1121, 243] width 19 height 19
click at [1153, 314] on p "Duplicate to..." at bounding box center [1164, 315] width 55 height 12
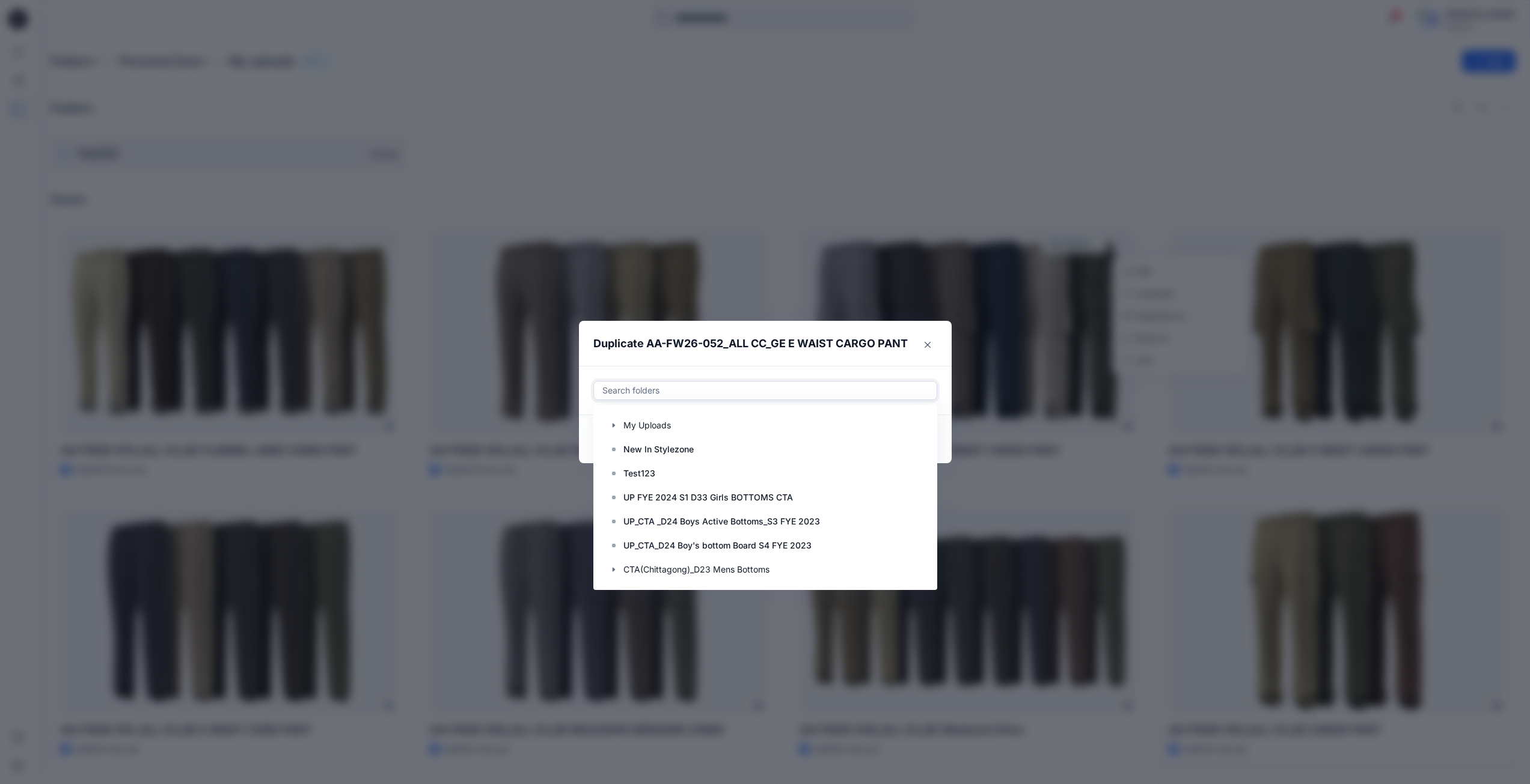
click at [721, 393] on div at bounding box center [765, 390] width 328 height 14
paste input "**********"
type input "**********"
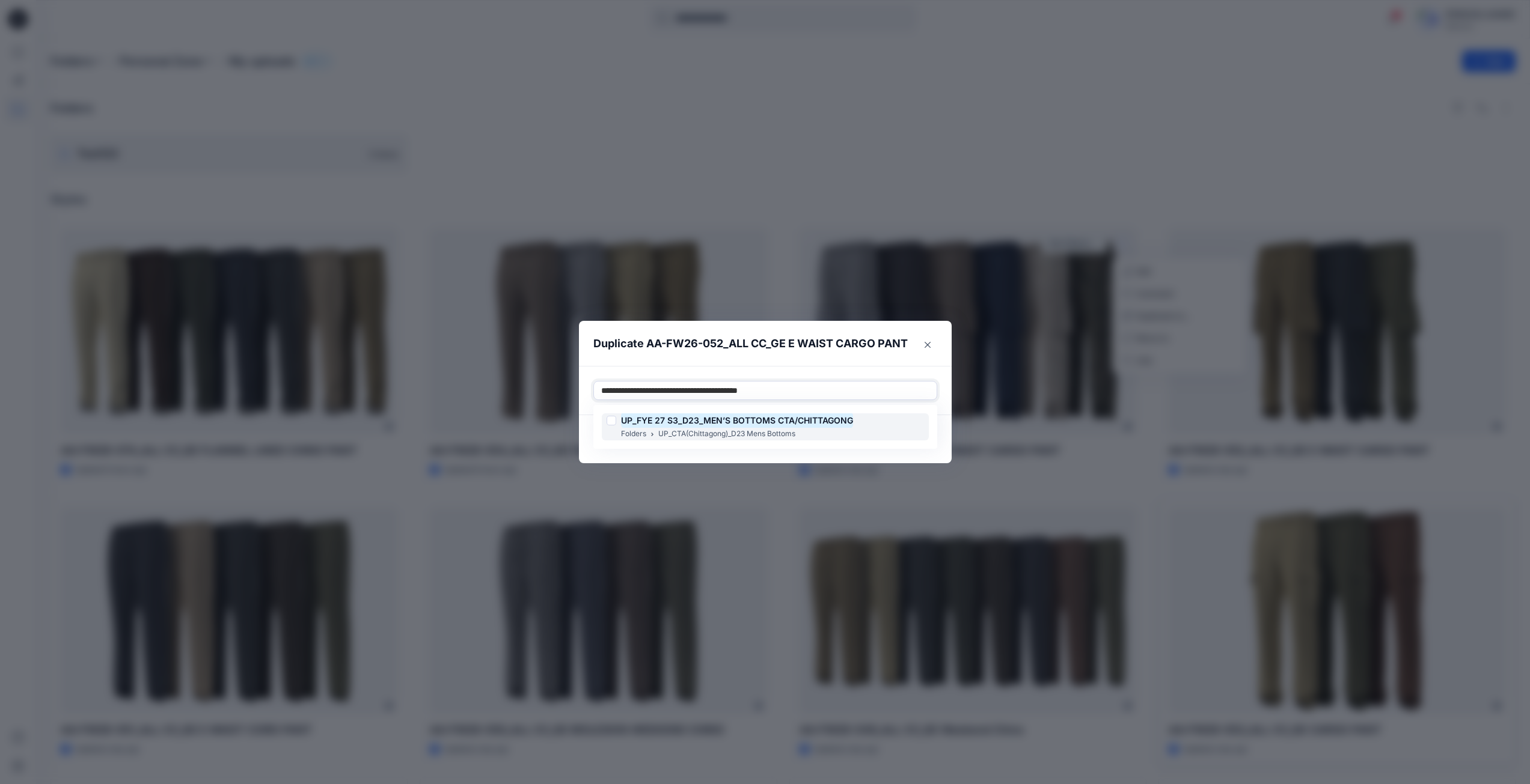
click at [612, 421] on div at bounding box center [611, 421] width 9 height 9
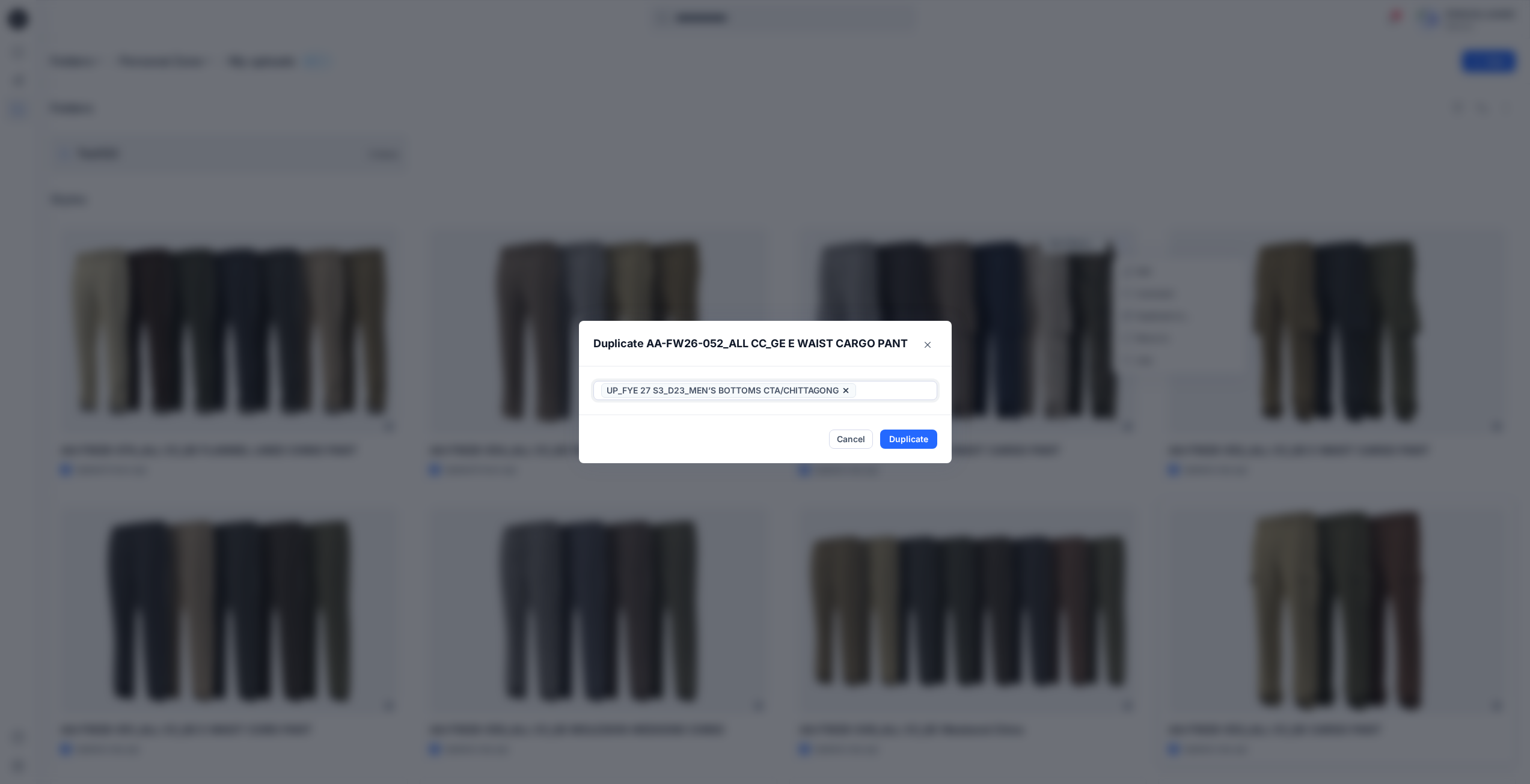
click at [863, 394] on div at bounding box center [893, 390] width 71 height 14
click at [902, 439] on button "Duplicate" at bounding box center [908, 439] width 57 height 19
click at [916, 437] on button "Close" at bounding box center [917, 440] width 39 height 19
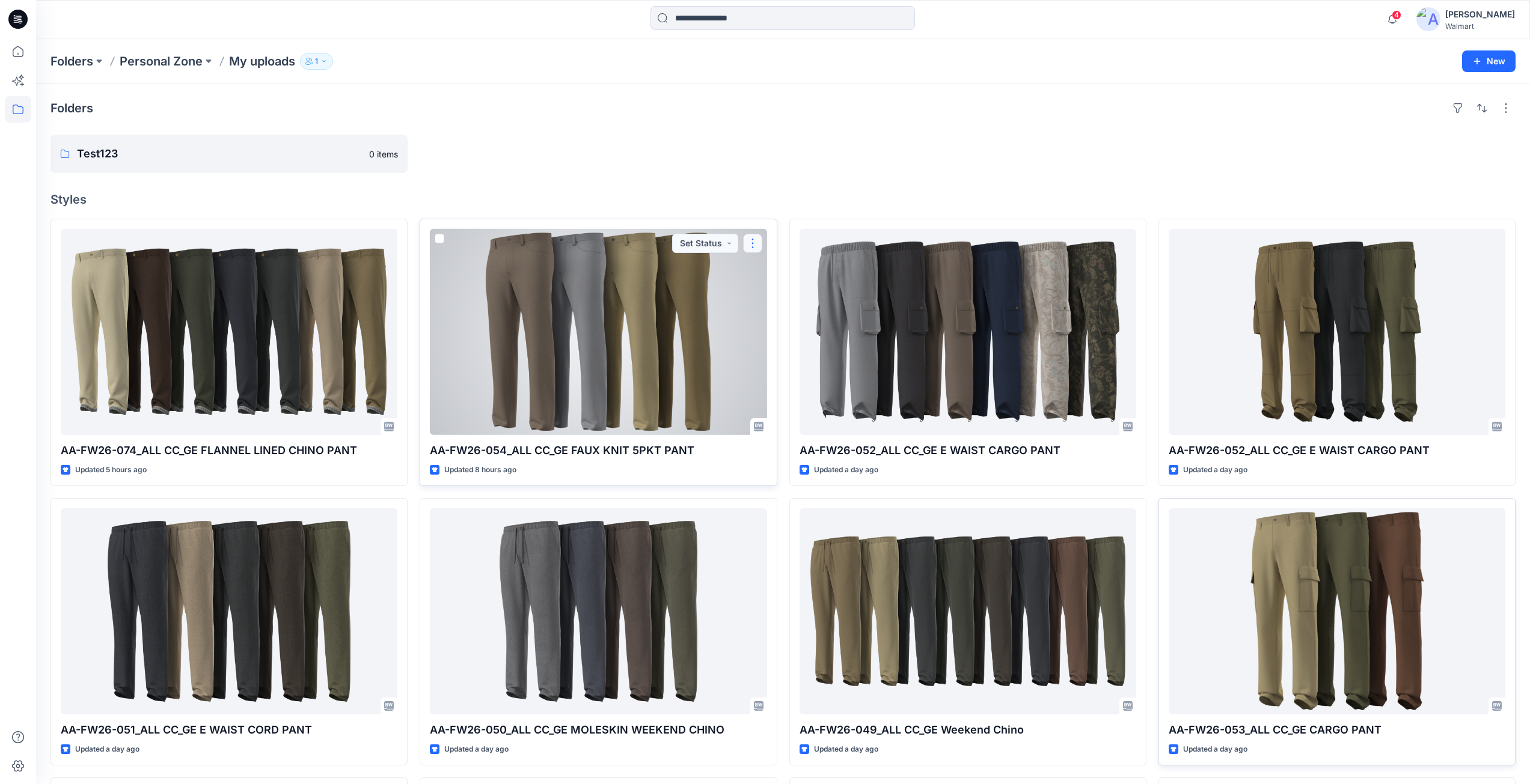
click at [750, 240] on button "button" at bounding box center [752, 243] width 19 height 19
click at [777, 317] on p "Duplicate to..." at bounding box center [795, 315] width 55 height 12
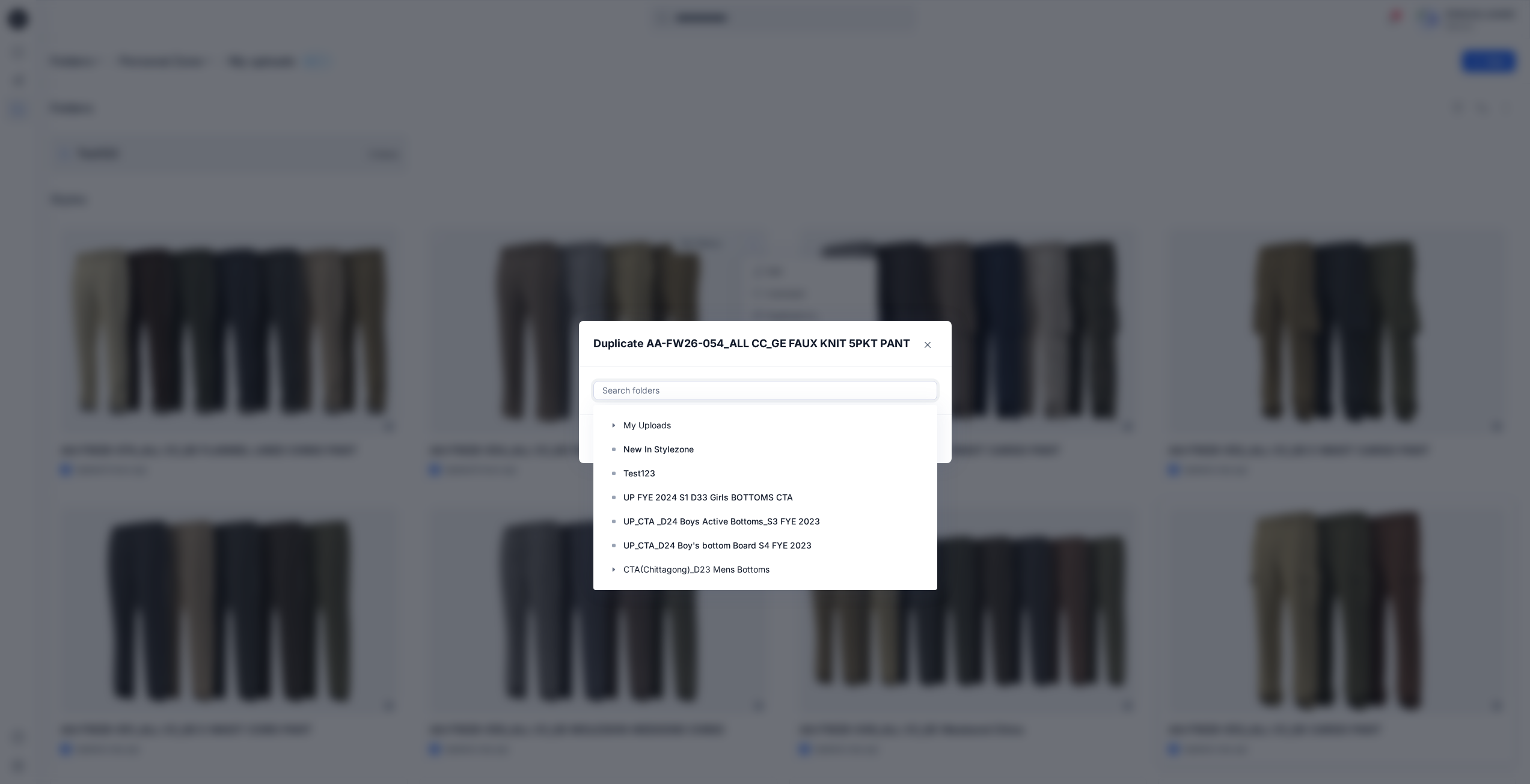
click at [700, 389] on div at bounding box center [765, 390] width 328 height 14
paste input "**********"
type input "**********"
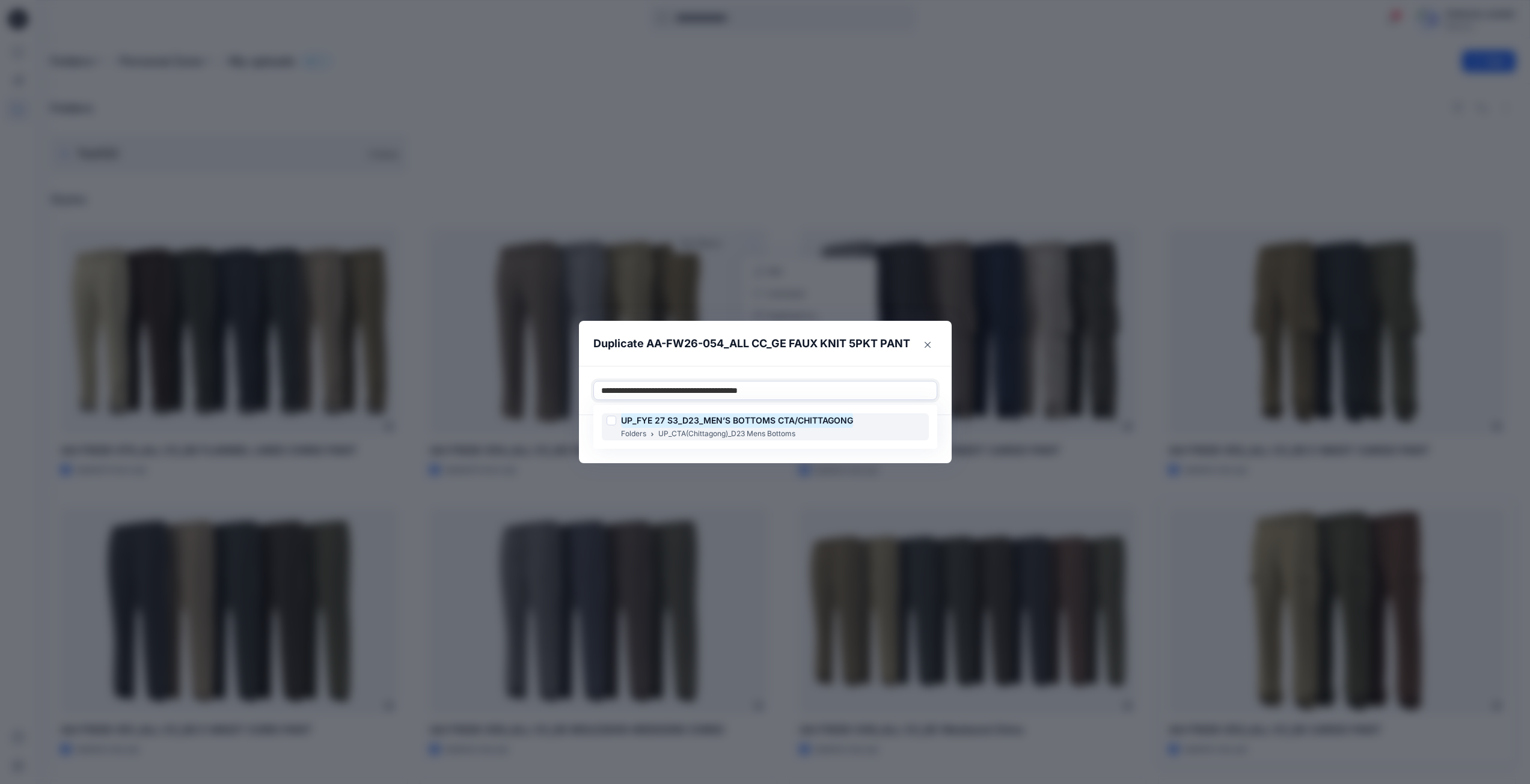
click at [613, 419] on div at bounding box center [611, 421] width 9 height 9
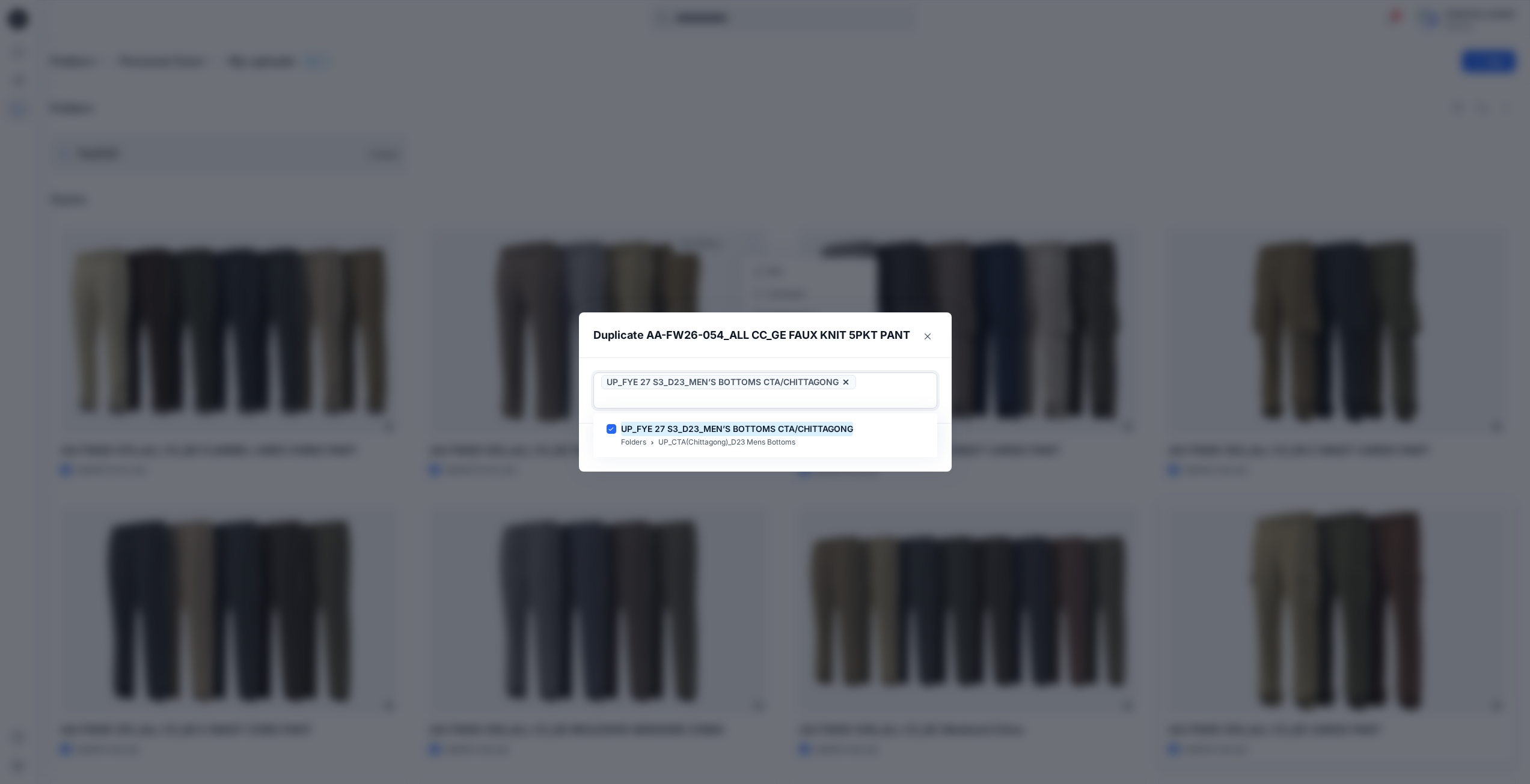
click at [858, 394] on div "UP_FYE 27 S3_D23_MEN’S BOTTOMS CTA/CHITTAGONG" at bounding box center [765, 391] width 343 height 35
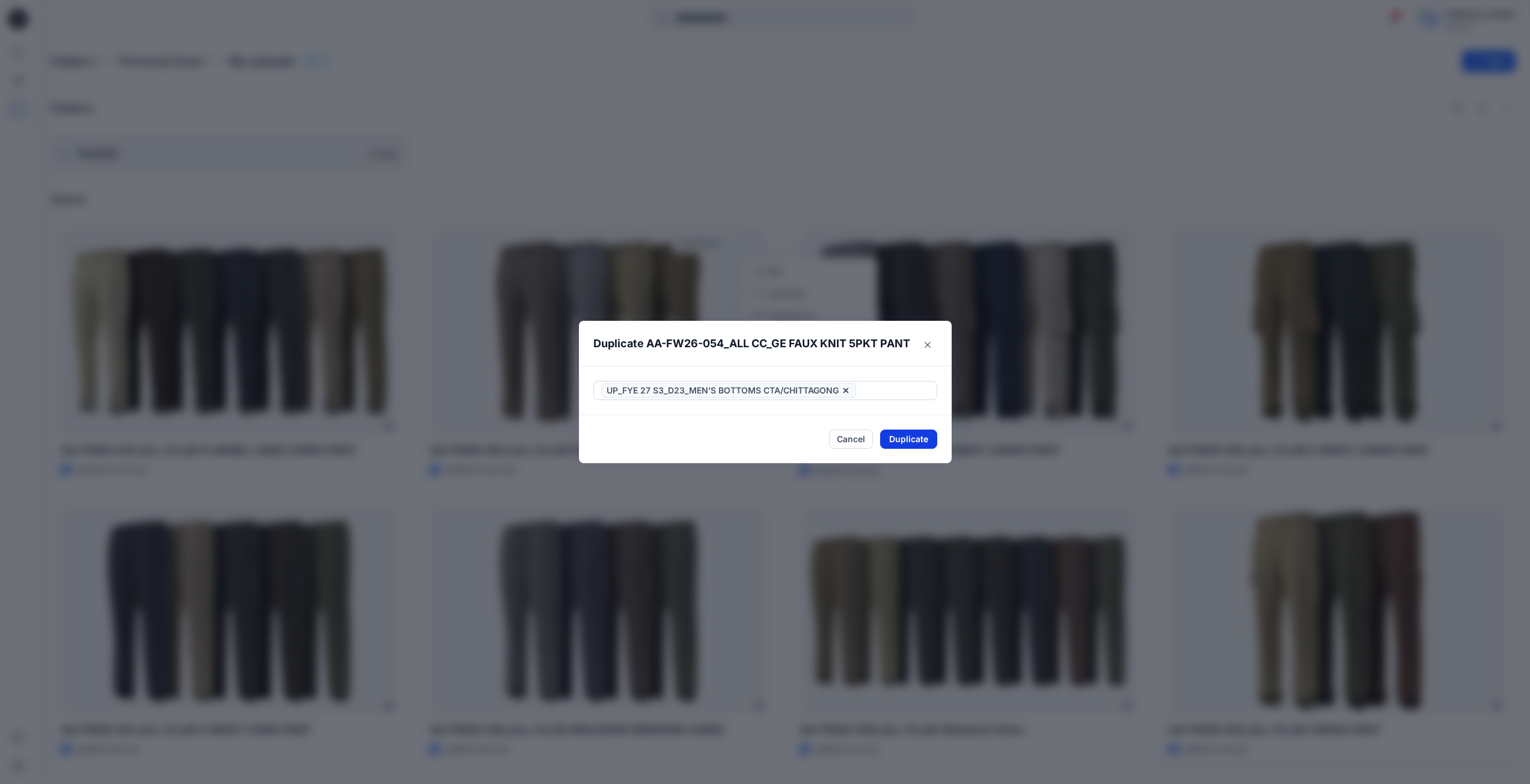
click at [901, 444] on button "Duplicate" at bounding box center [908, 439] width 57 height 19
click at [916, 438] on button "Close" at bounding box center [917, 440] width 39 height 19
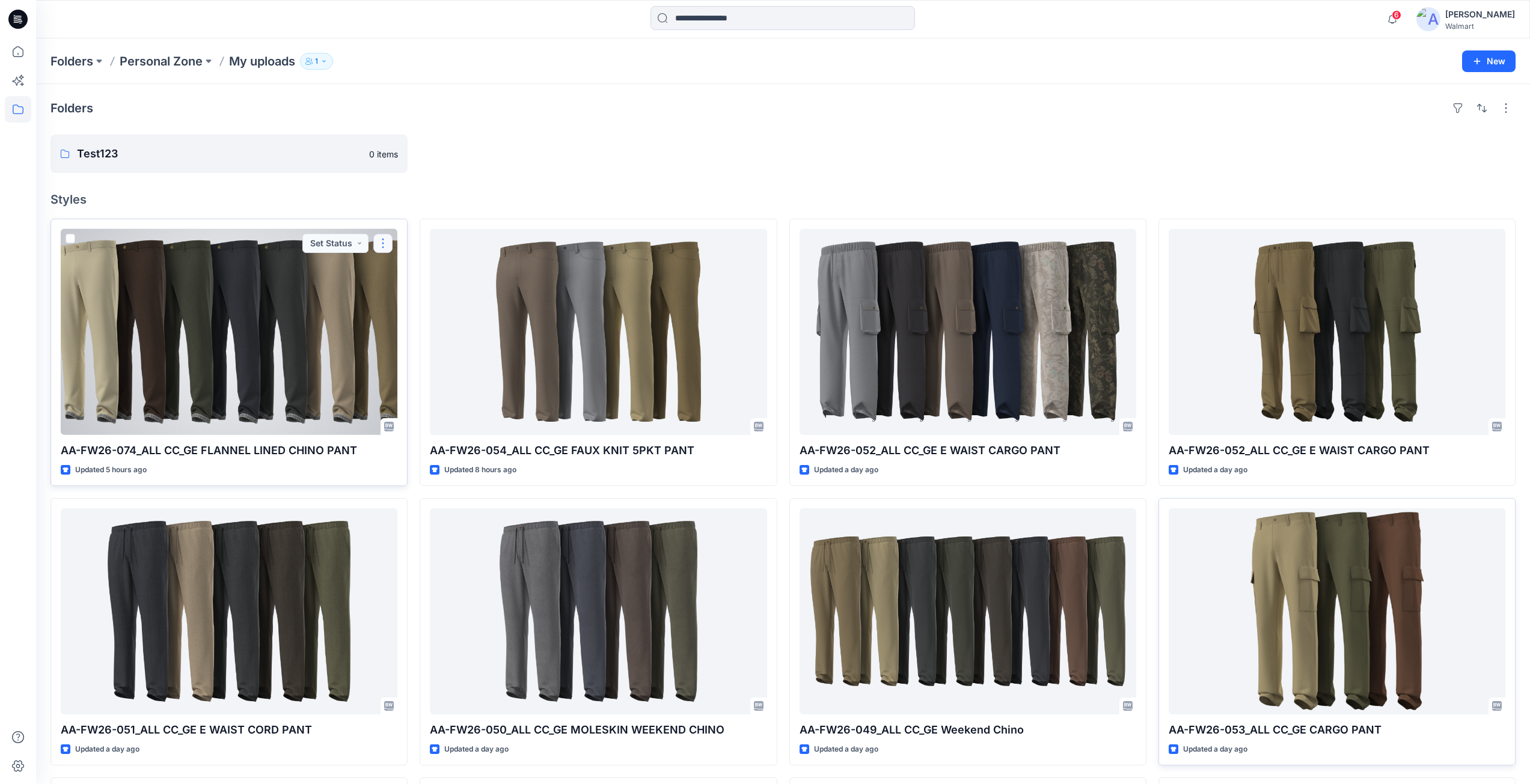
click at [383, 241] on button "button" at bounding box center [383, 243] width 19 height 19
click at [383, 248] on button "button" at bounding box center [383, 243] width 19 height 19
click at [420, 317] on p "Duplicate to..." at bounding box center [425, 315] width 55 height 12
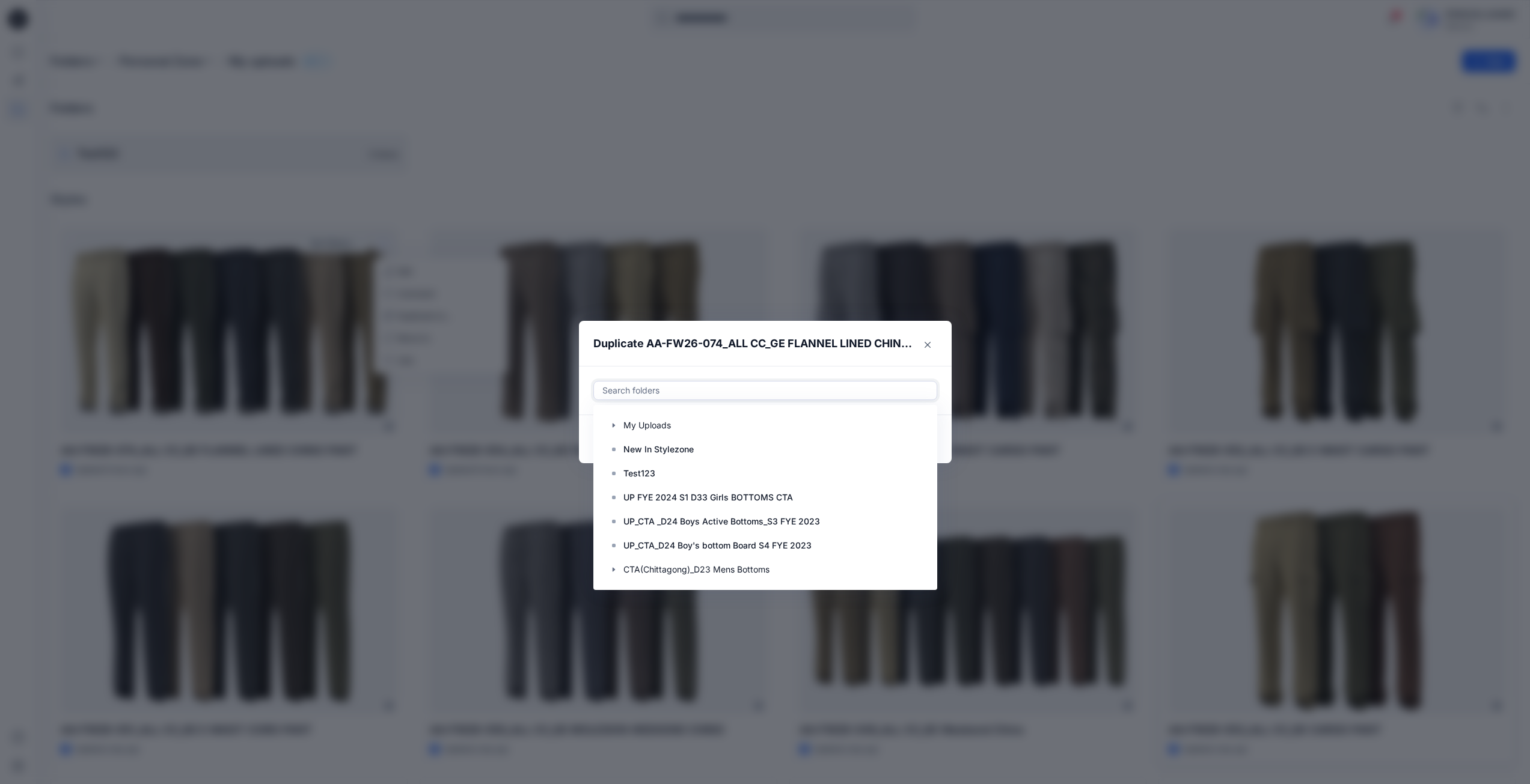
click at [665, 392] on div at bounding box center [765, 390] width 328 height 14
paste input "**********"
type input "**********"
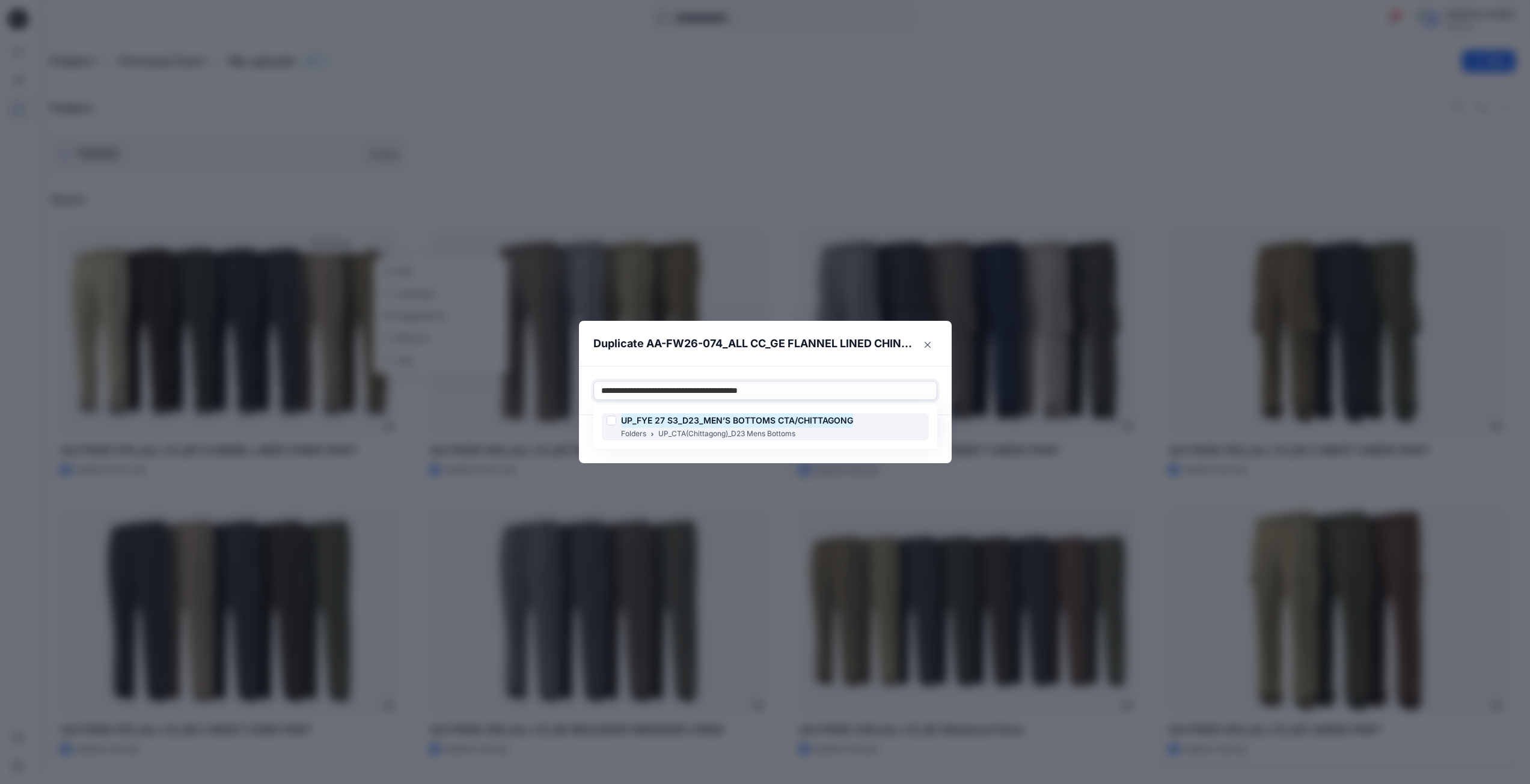
click at [613, 421] on div at bounding box center [611, 421] width 9 height 9
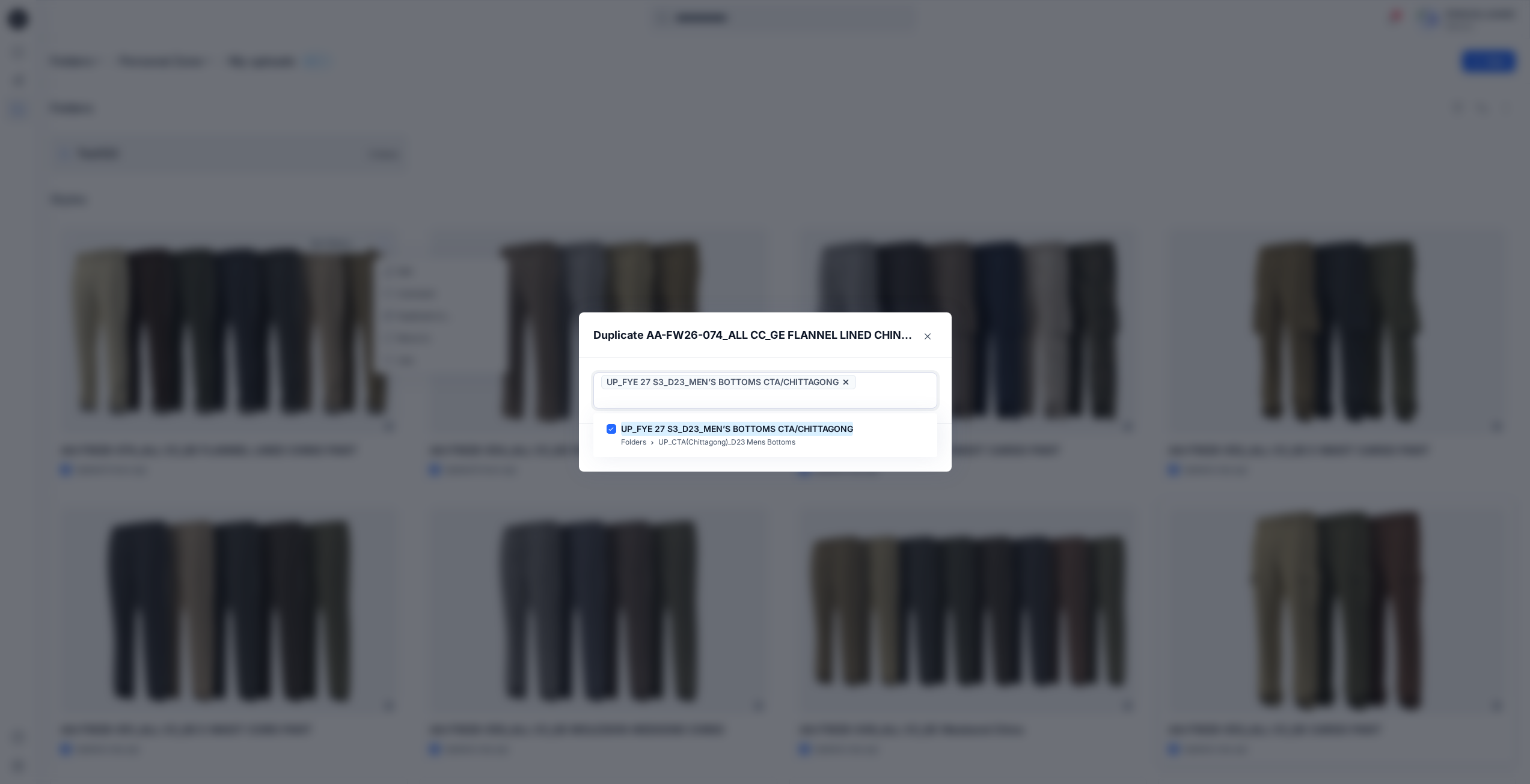
click at [861, 399] on div "UP_FYE 27 S3_D23_MEN’S BOTTOMS CTA/CHITTAGONG" at bounding box center [765, 391] width 343 height 35
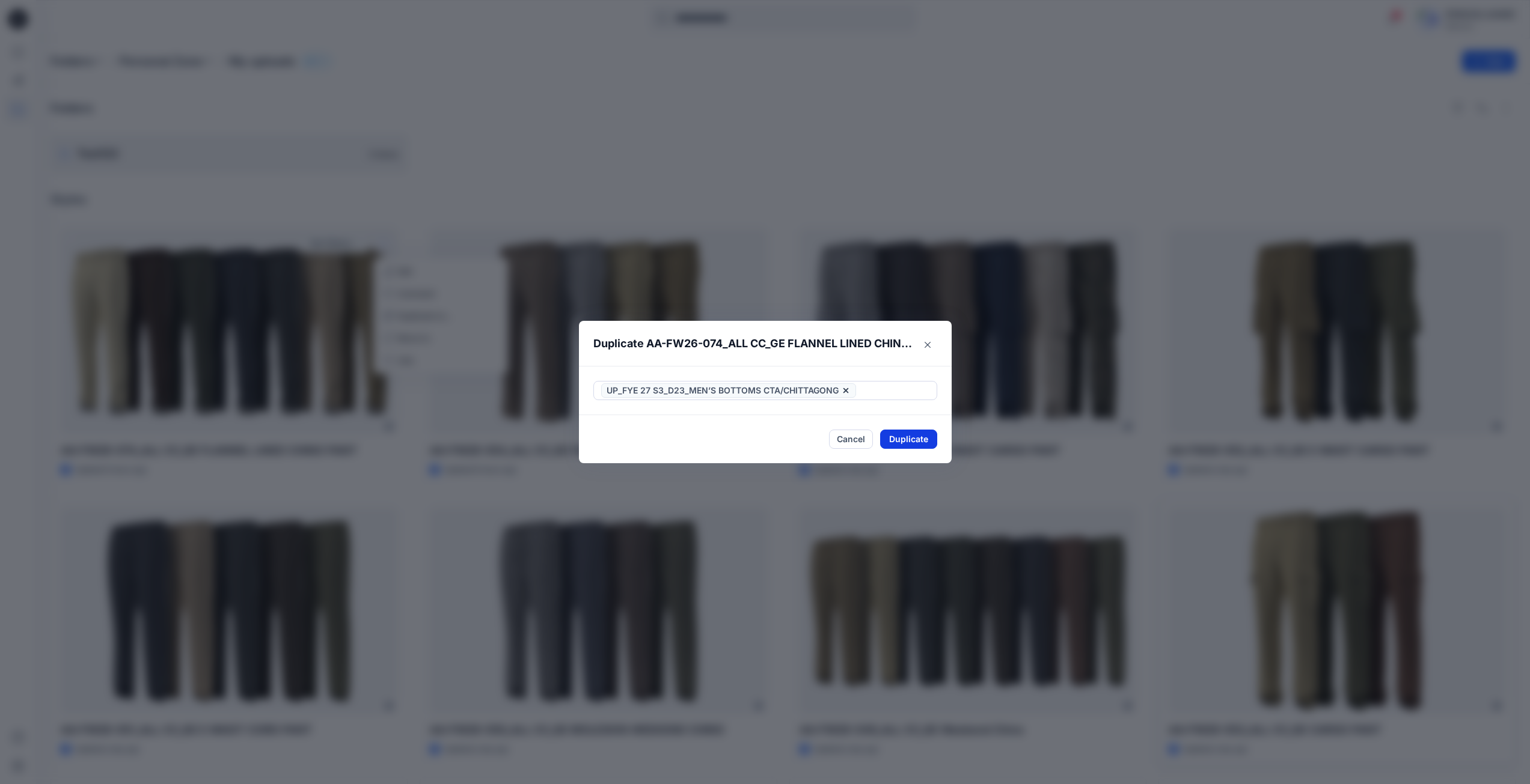
click at [899, 441] on button "Duplicate" at bounding box center [908, 439] width 57 height 19
click at [919, 434] on button "Close" at bounding box center [917, 440] width 39 height 19
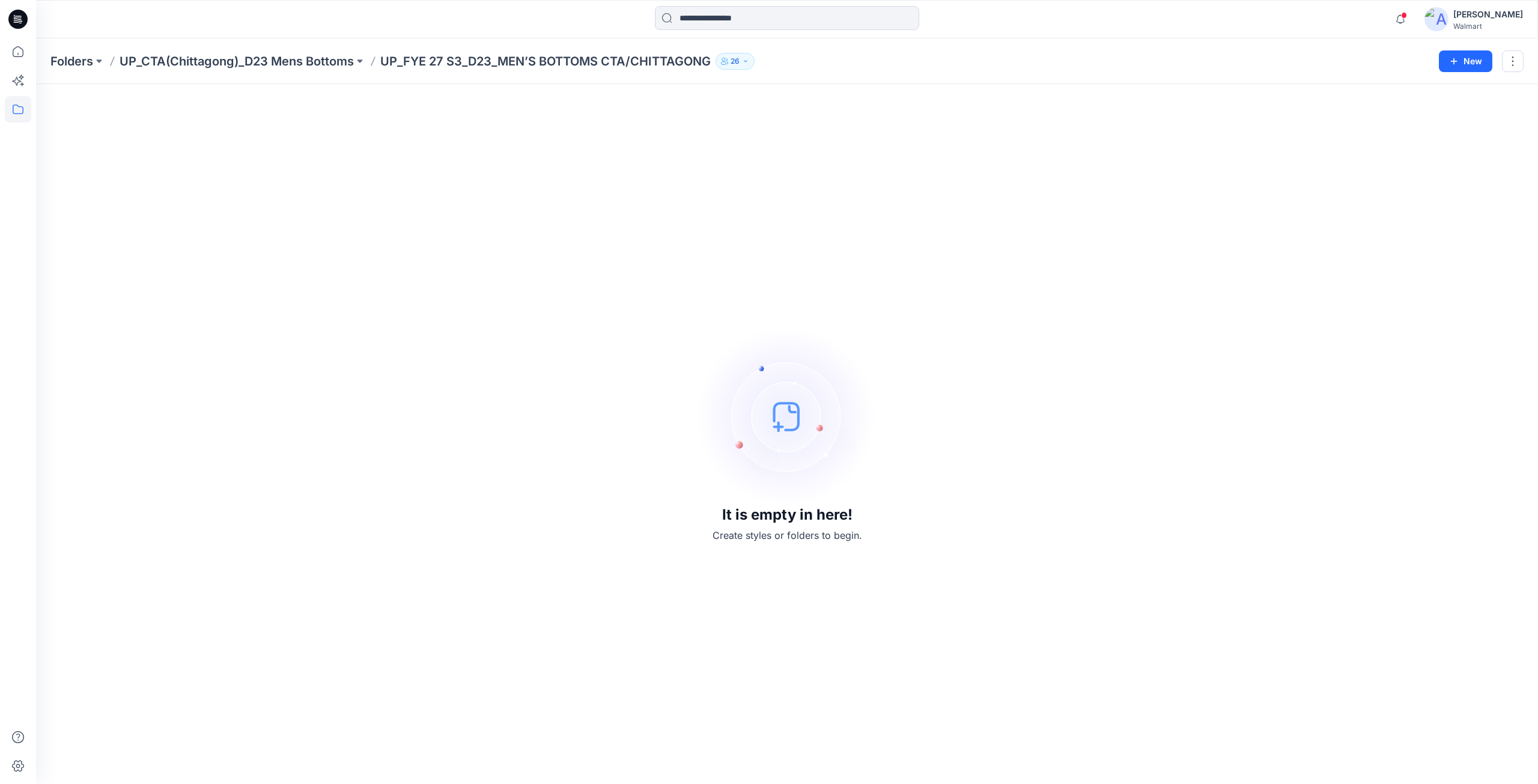
click at [441, 64] on p "UP_FYE 27 S3_D23_MEN’S BOTTOMS CTA/CHITTAGONG" at bounding box center [545, 61] width 330 height 17
drag, startPoint x: 384, startPoint y: 64, endPoint x: 713, endPoint y: 64, distance: 329.0
click at [711, 64] on p "UP_FYE 27 S3_D23_MEN’S BOTTOMS CTA/CHITTAGONG" at bounding box center [545, 61] width 330 height 17
copy p "UP_FYE 27 S3_D23_MEN’S BOTTOMS CTA/CHITTAGONG"
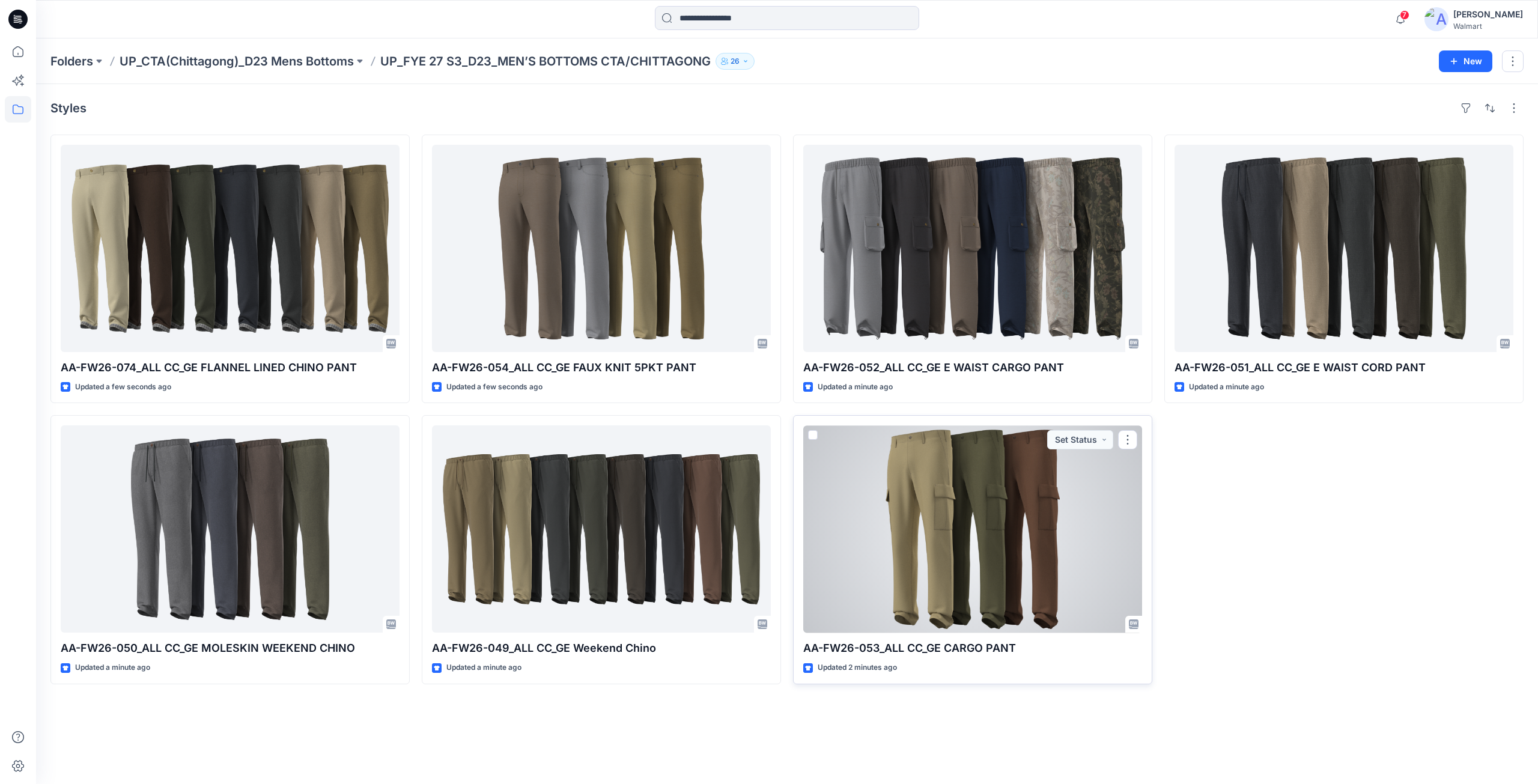
click at [989, 505] on div at bounding box center [972, 529] width 339 height 207
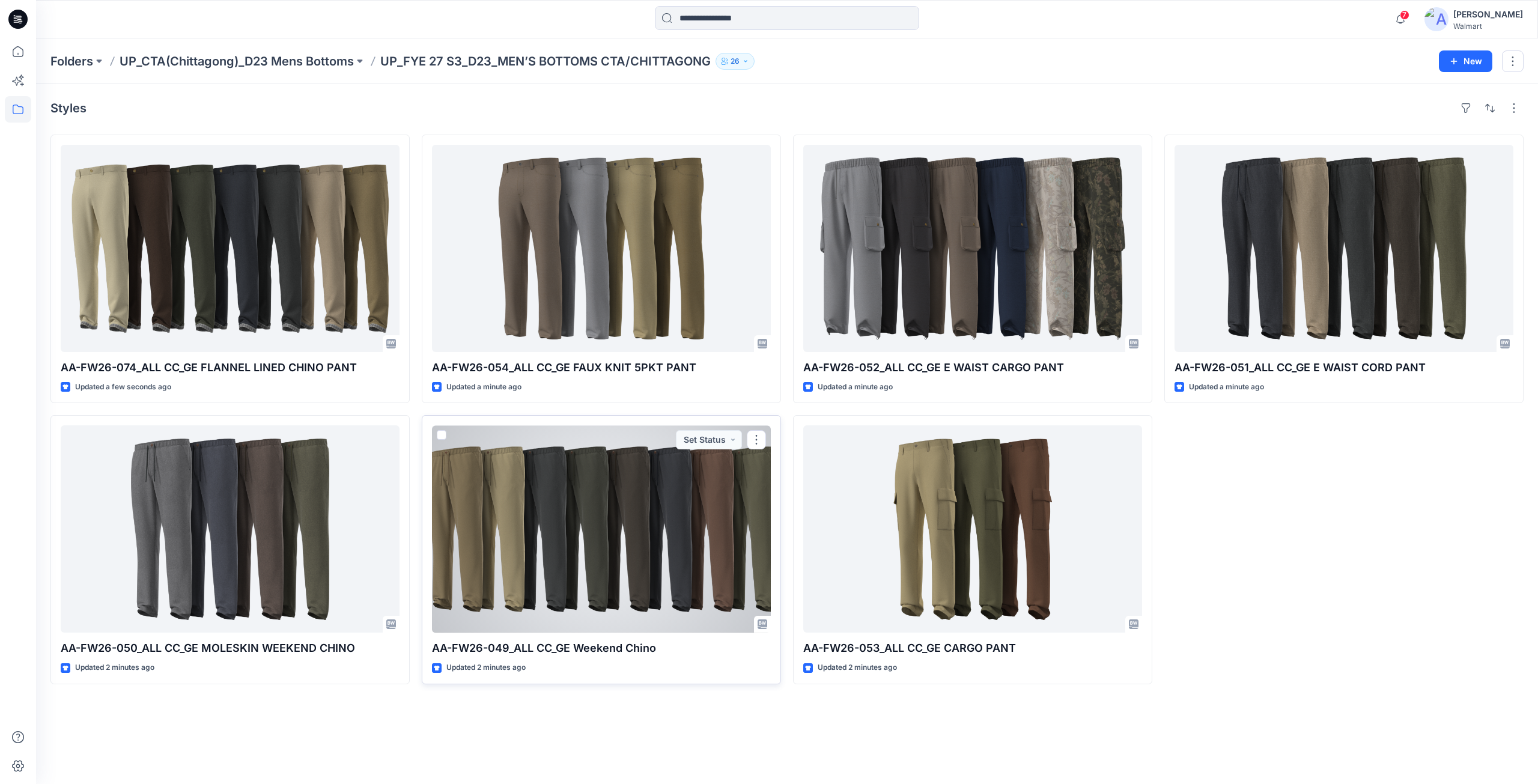
click at [511, 554] on div at bounding box center [602, 529] width 339 height 207
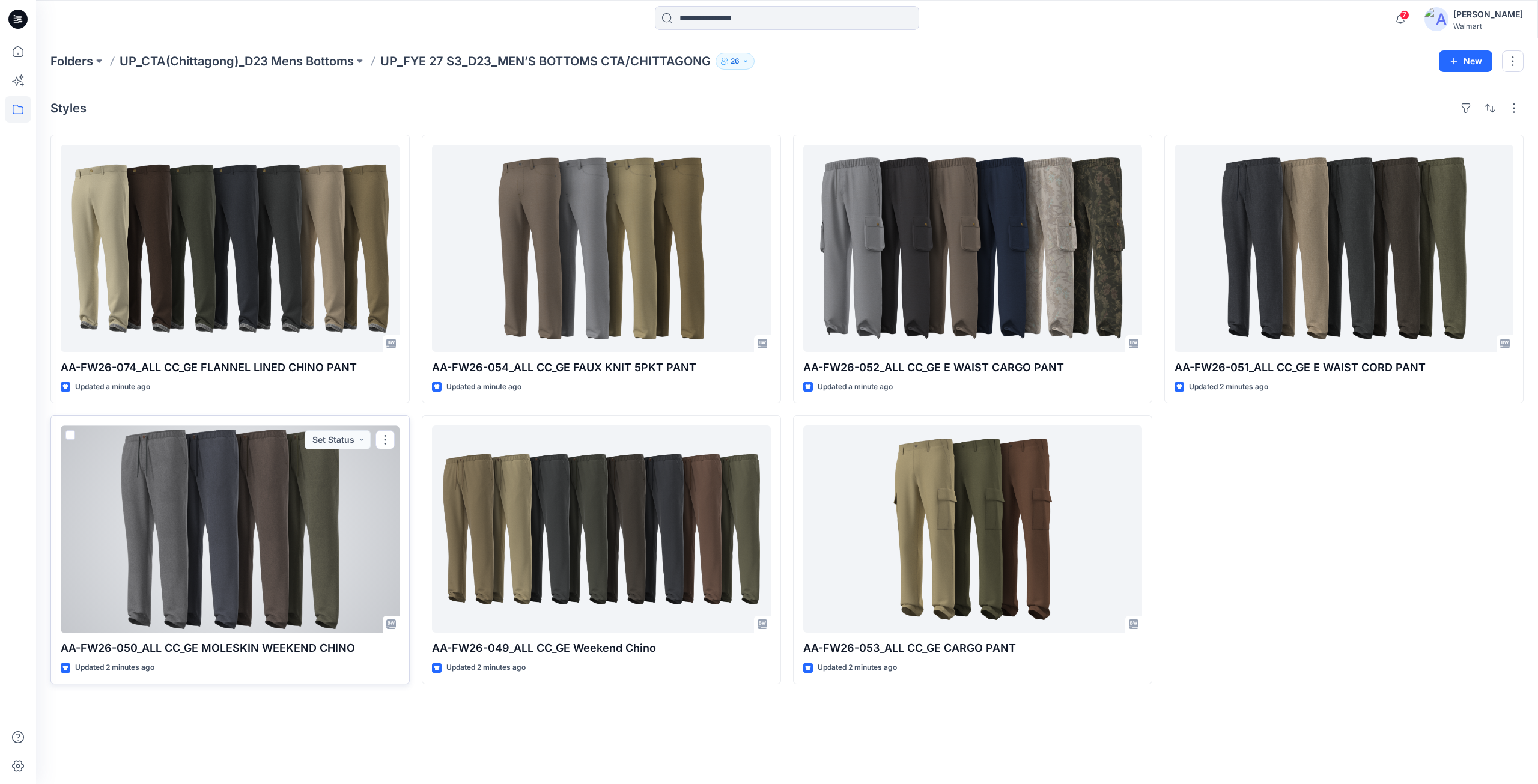
click at [194, 543] on div at bounding box center [230, 529] width 339 height 207
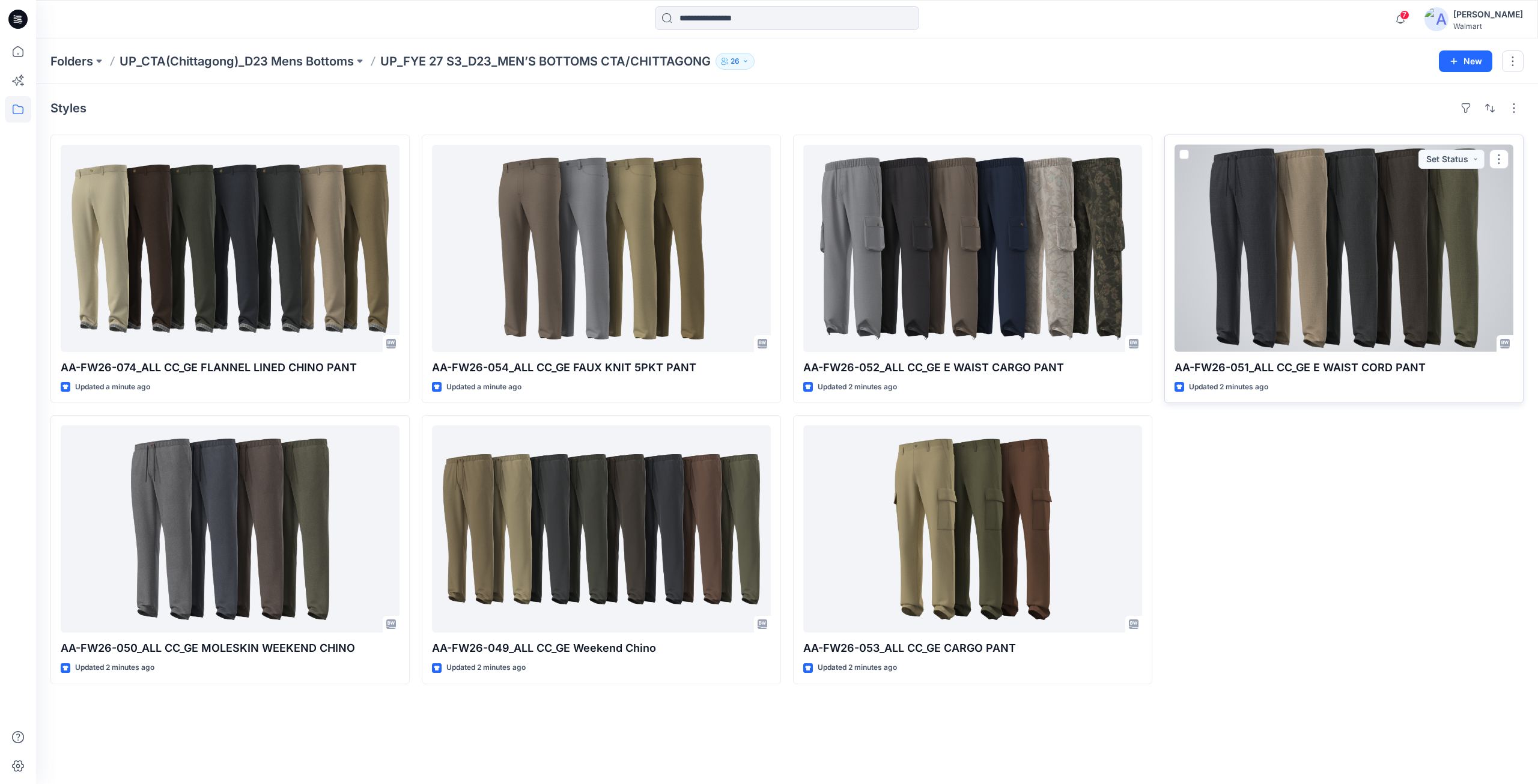
click at [1284, 292] on div at bounding box center [1344, 248] width 339 height 207
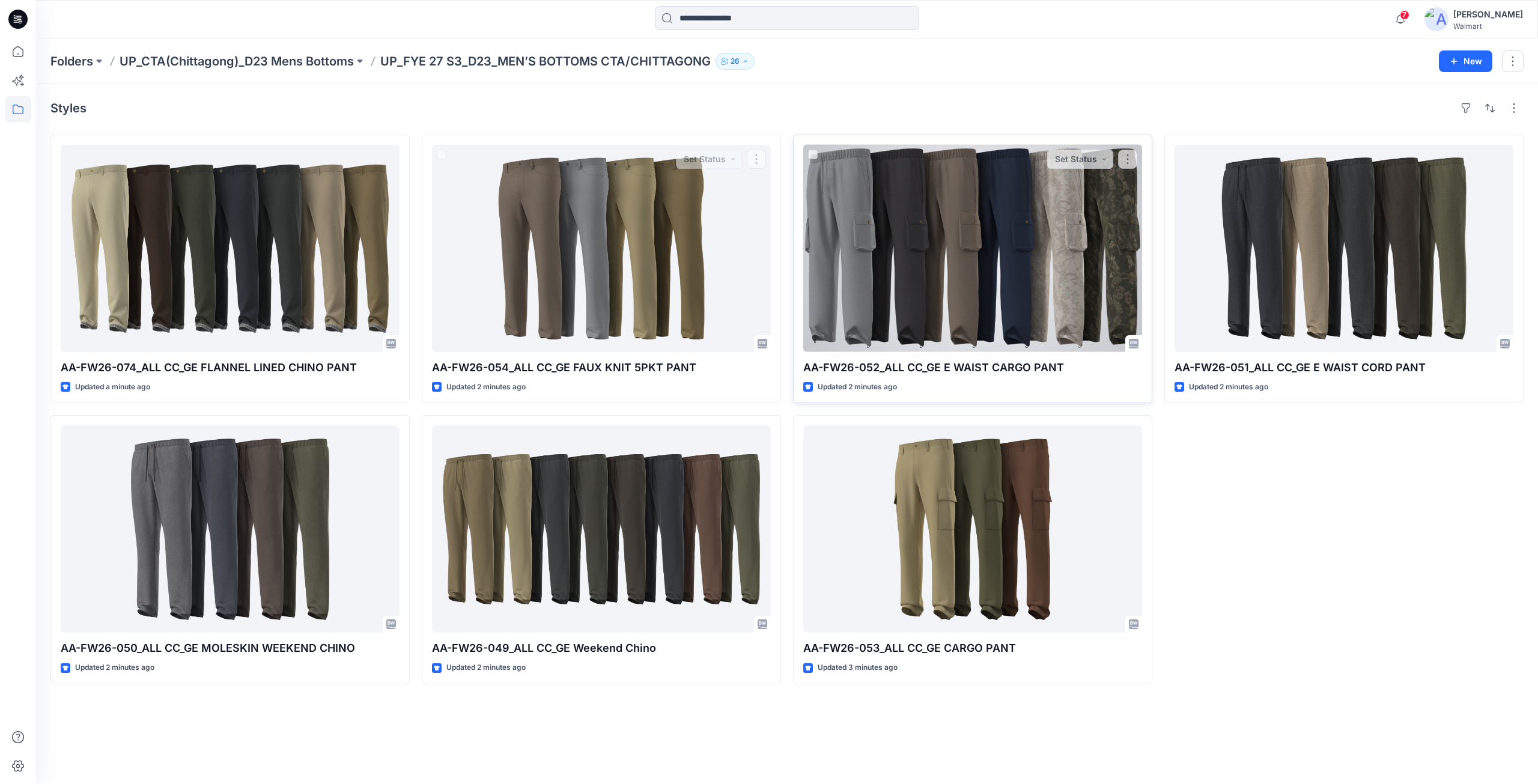
click at [967, 268] on div at bounding box center [972, 248] width 339 height 207
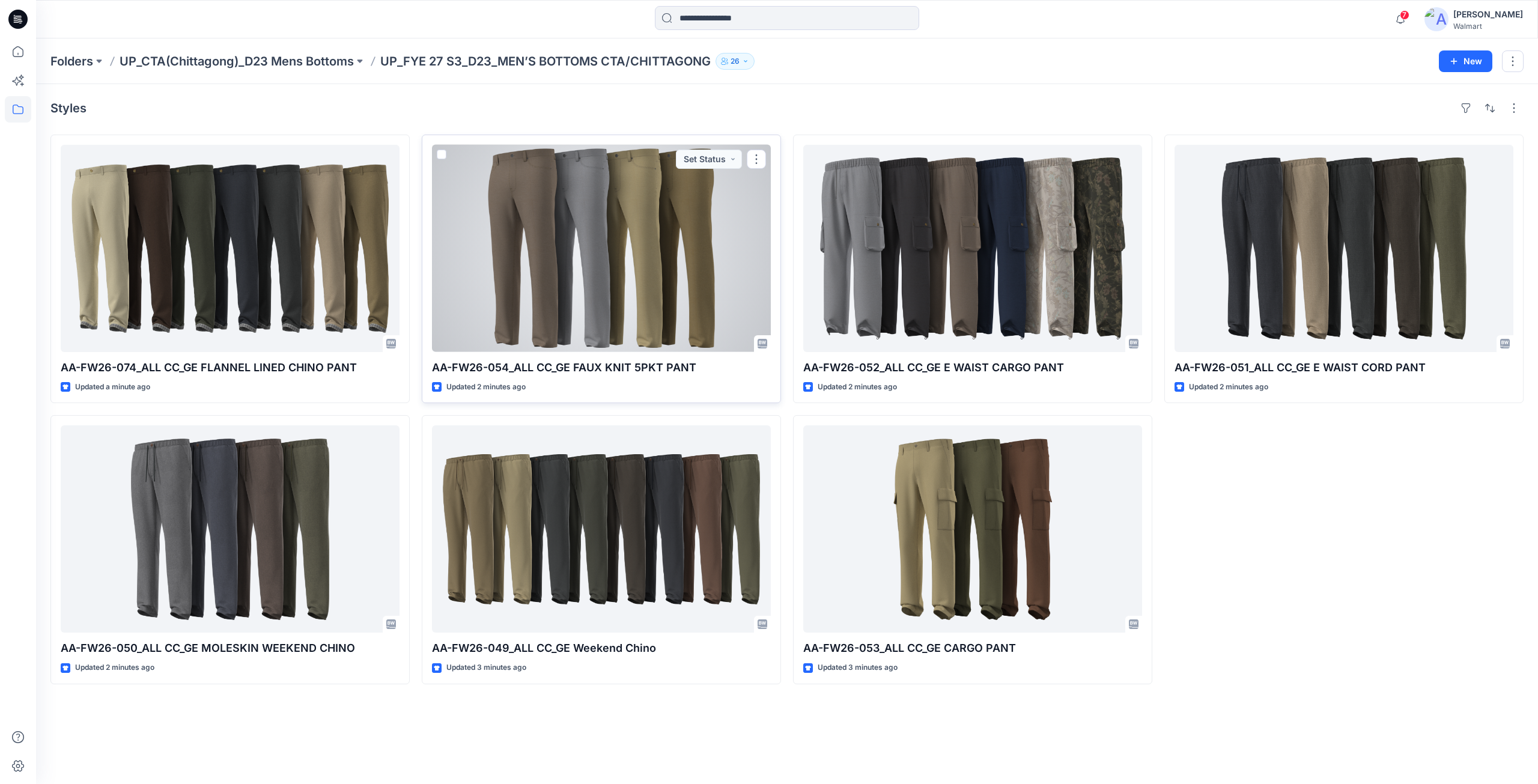
click at [558, 246] on div at bounding box center [602, 248] width 339 height 207
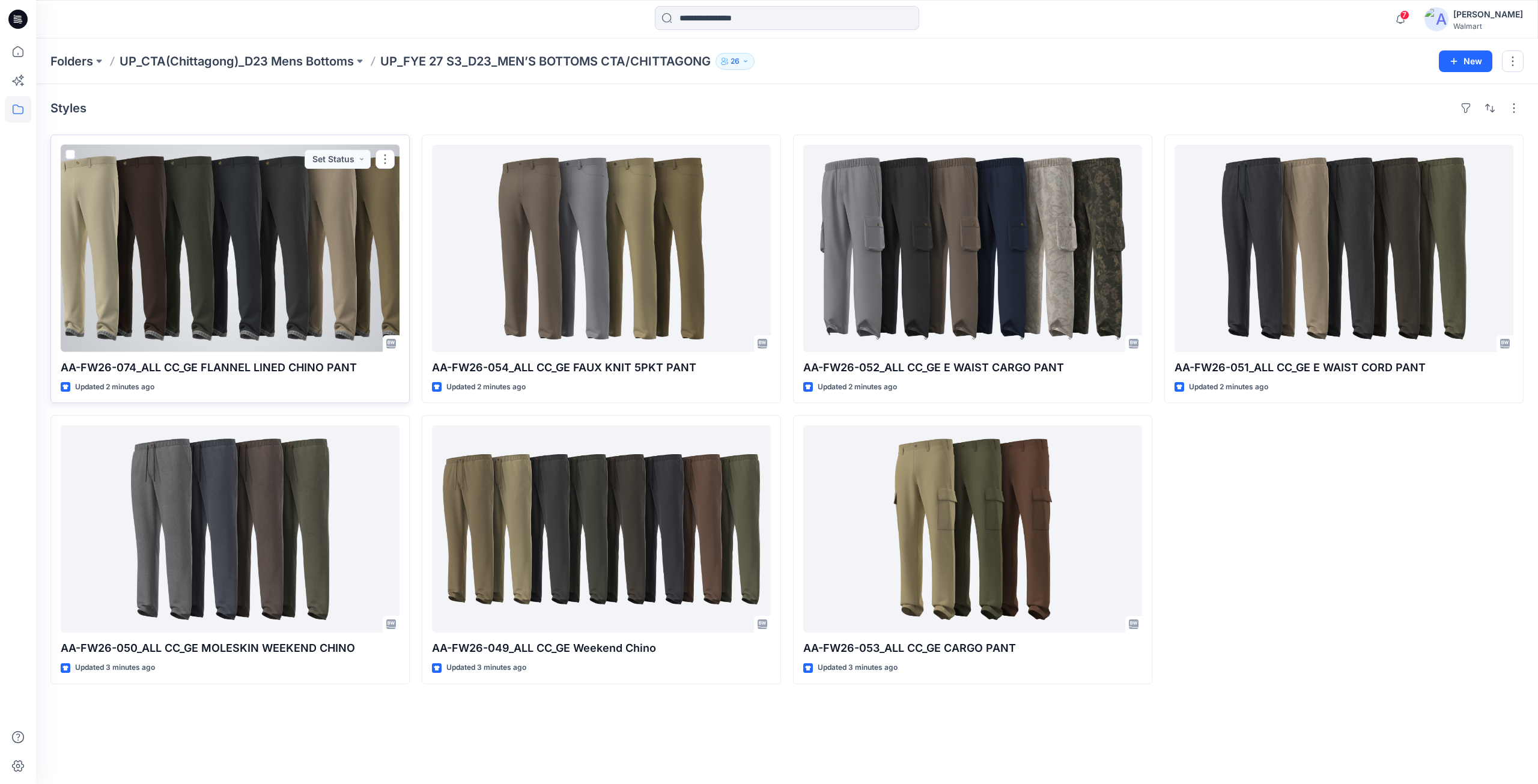
click at [176, 266] on div at bounding box center [230, 248] width 339 height 207
